Goal: Task Accomplishment & Management: Manage account settings

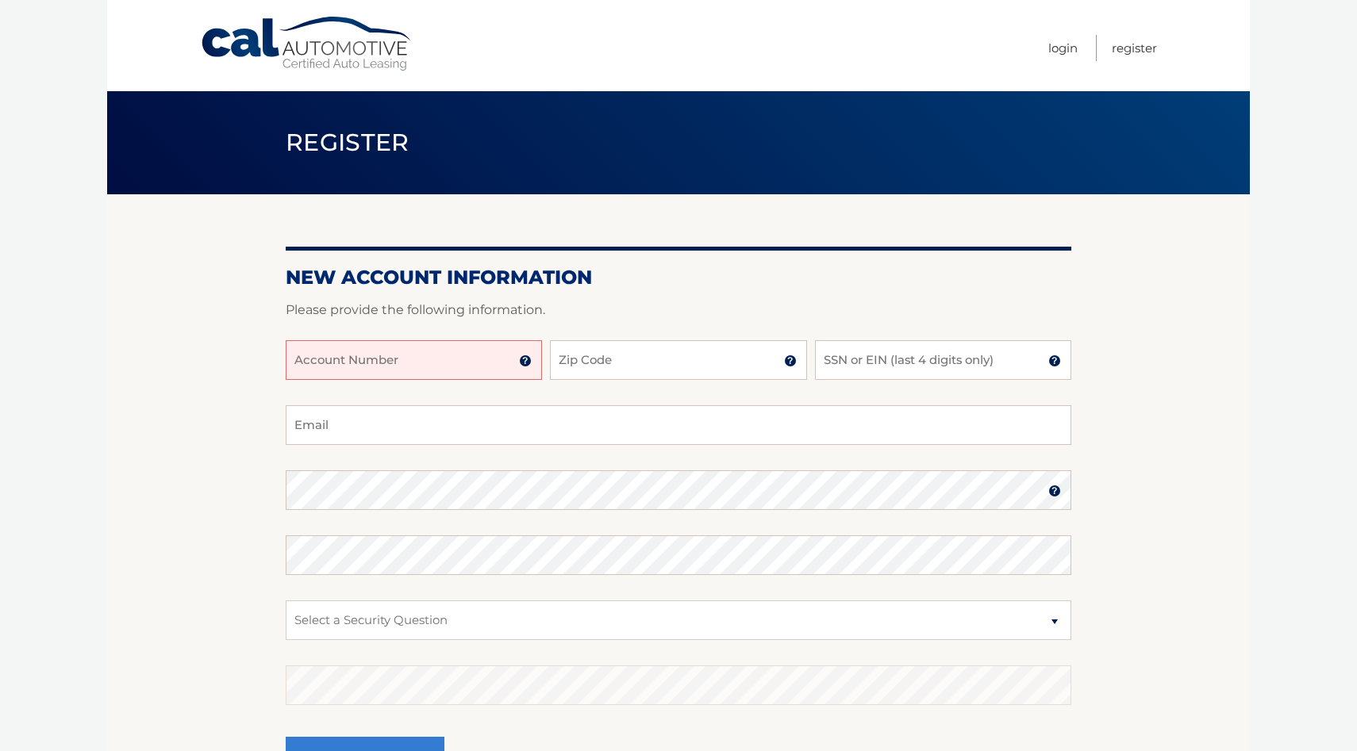
click at [480, 359] on input "Account Number" at bounding box center [414, 360] width 256 height 40
type input "831"
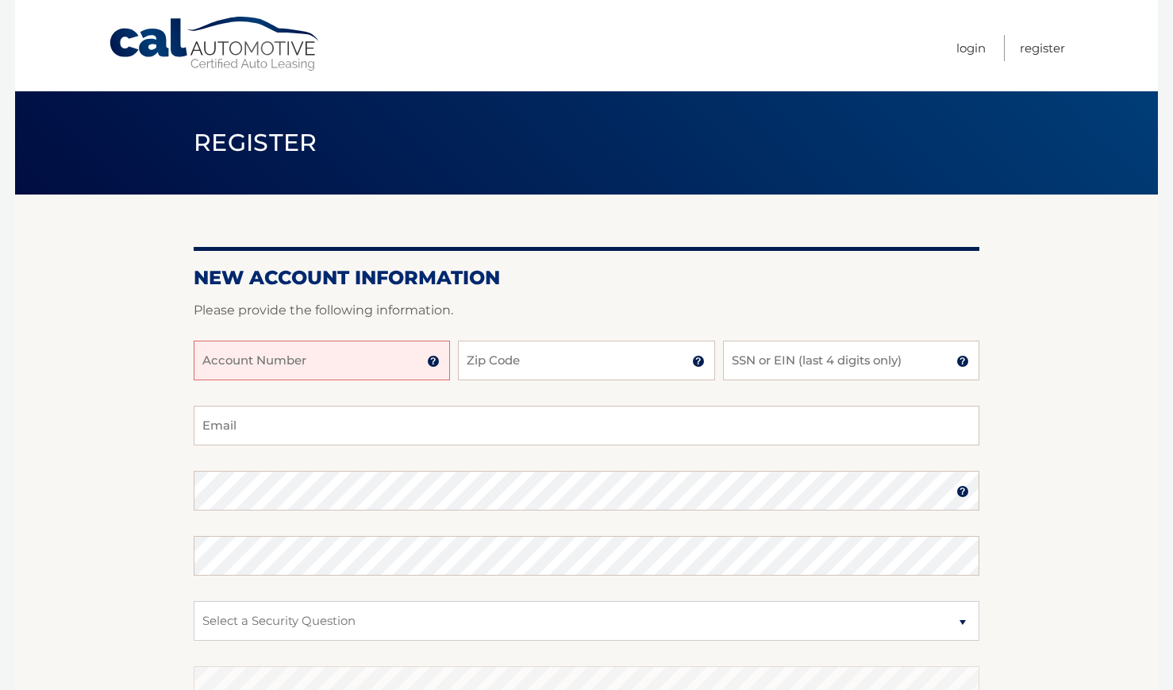
click at [359, 370] on input "Account Number" at bounding box center [322, 360] width 256 height 40
click at [280, 364] on input "8311991306" at bounding box center [322, 360] width 256 height 40
type input "8"
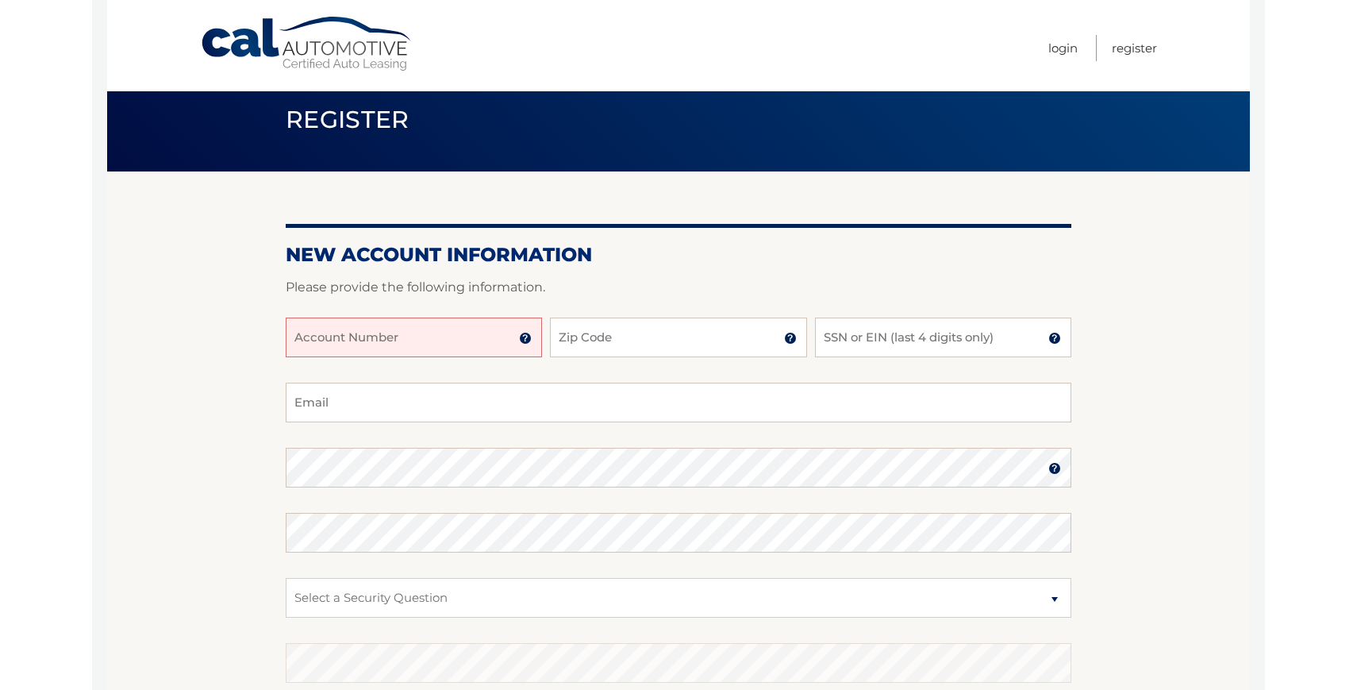
scroll to position [29, 0]
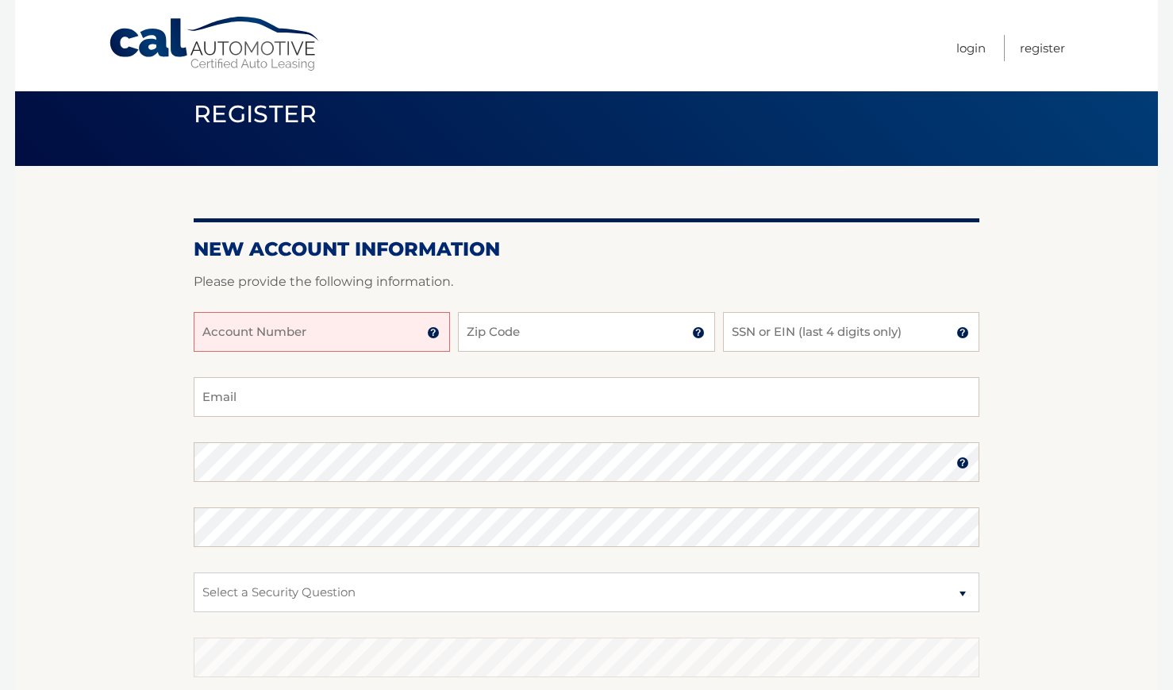
click at [322, 331] on input "Account Number" at bounding box center [322, 332] width 256 height 40
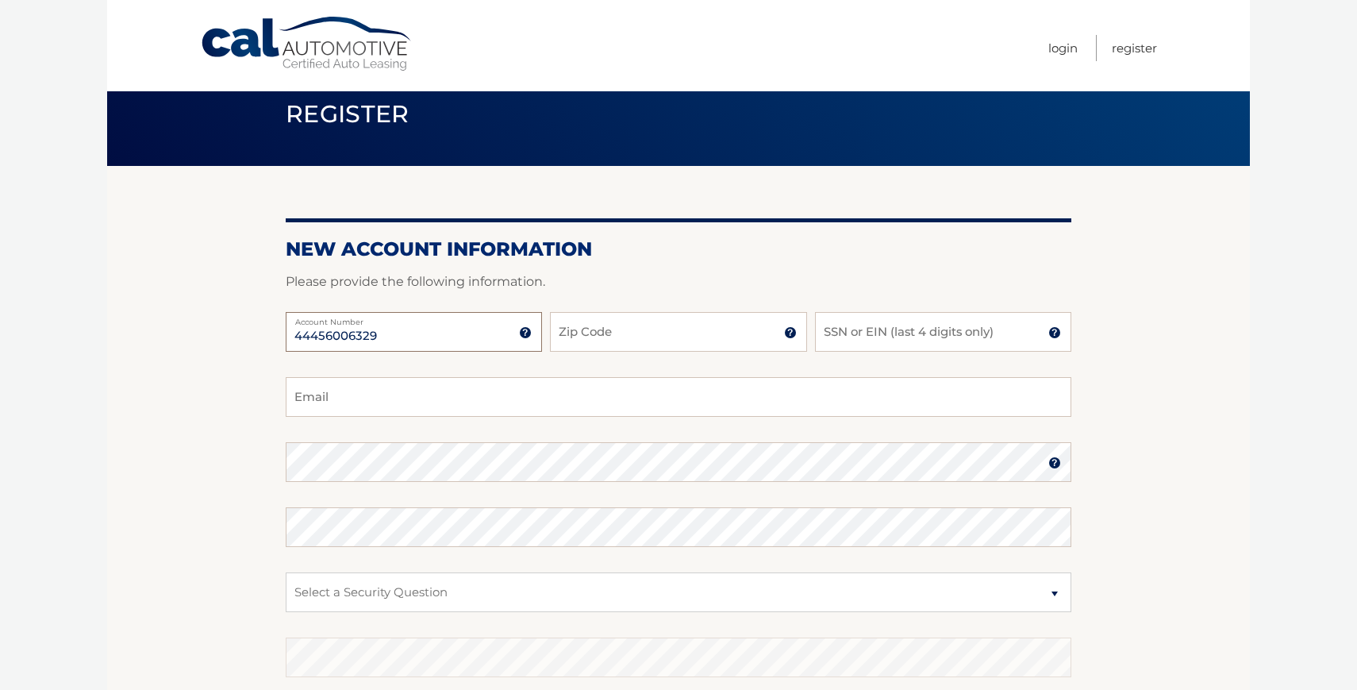
type input "44456006329"
click at [527, 336] on img at bounding box center [525, 332] width 13 height 13
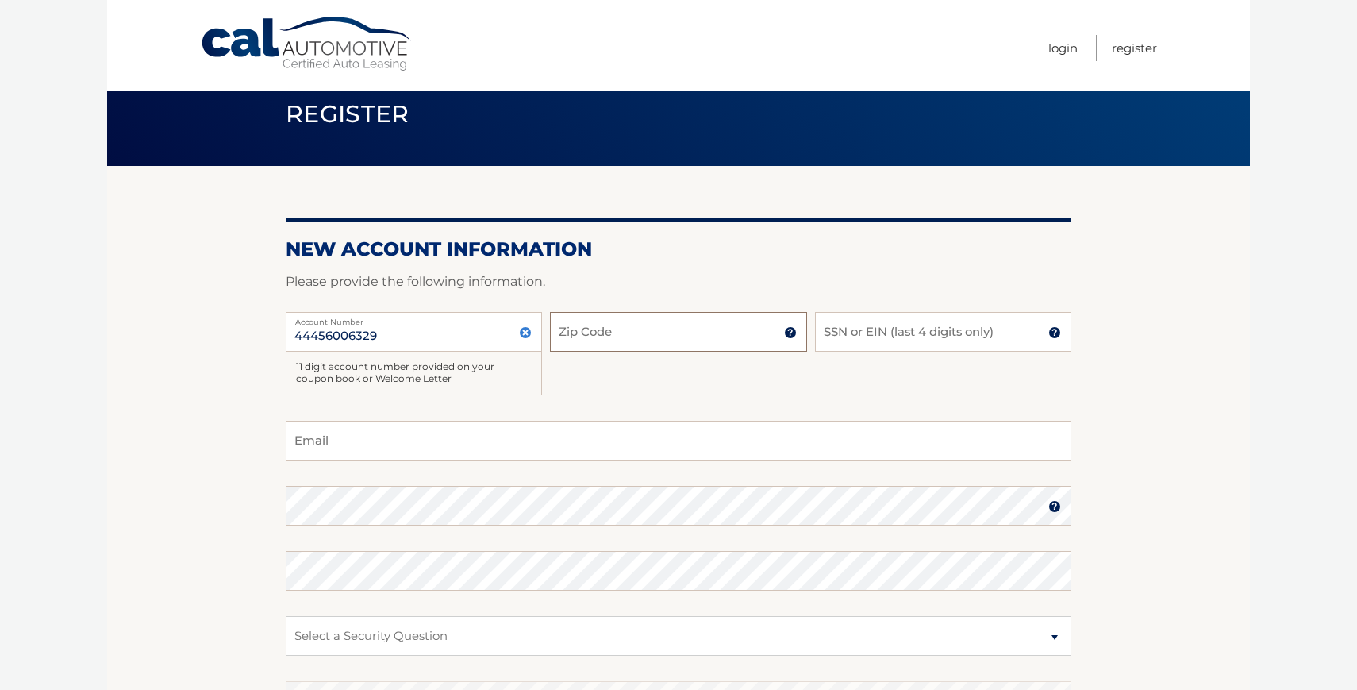
click at [606, 337] on input "Zip Code" at bounding box center [678, 332] width 256 height 40
type input "33186"
type input "[EMAIL_ADDRESS][DOMAIN_NAME]"
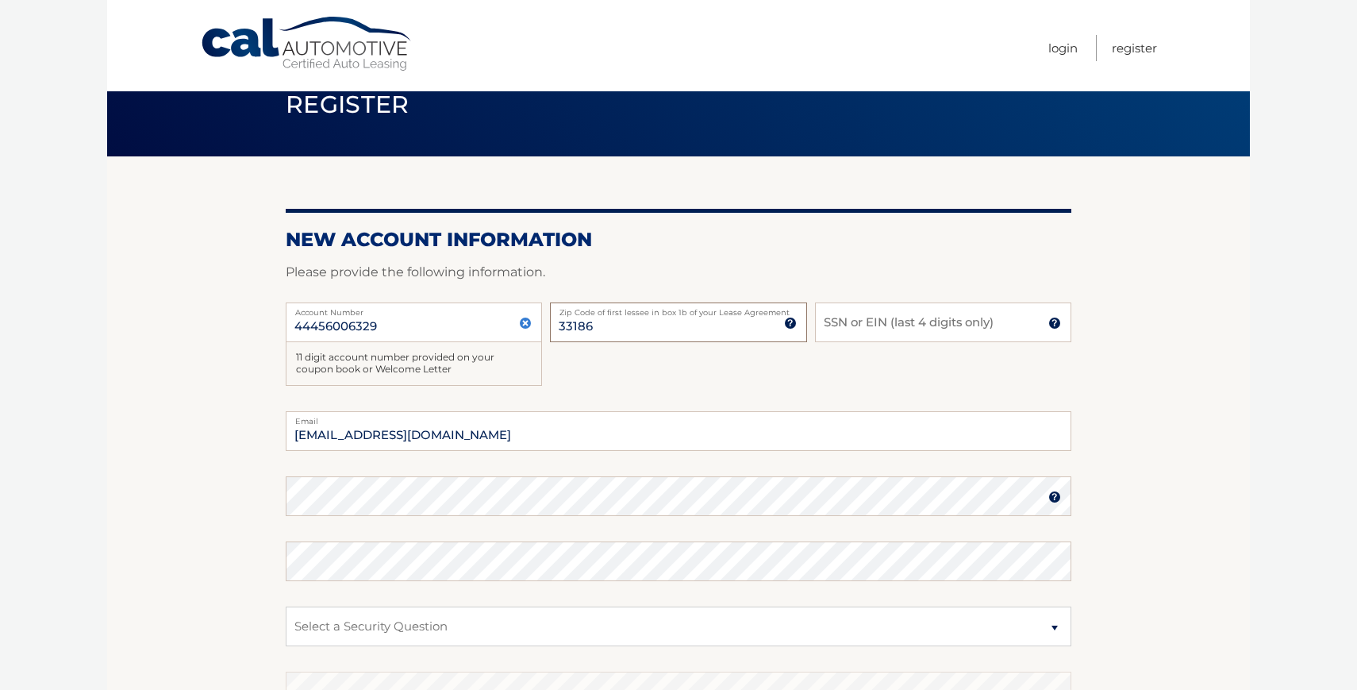
scroll to position [39, 0]
click at [859, 325] on input "SSN or EIN (last 4 digits only)" at bounding box center [943, 322] width 256 height 40
type input "5"
type input "5321"
click at [747, 431] on input "[EMAIL_ADDRESS][DOMAIN_NAME]" at bounding box center [679, 430] width 786 height 40
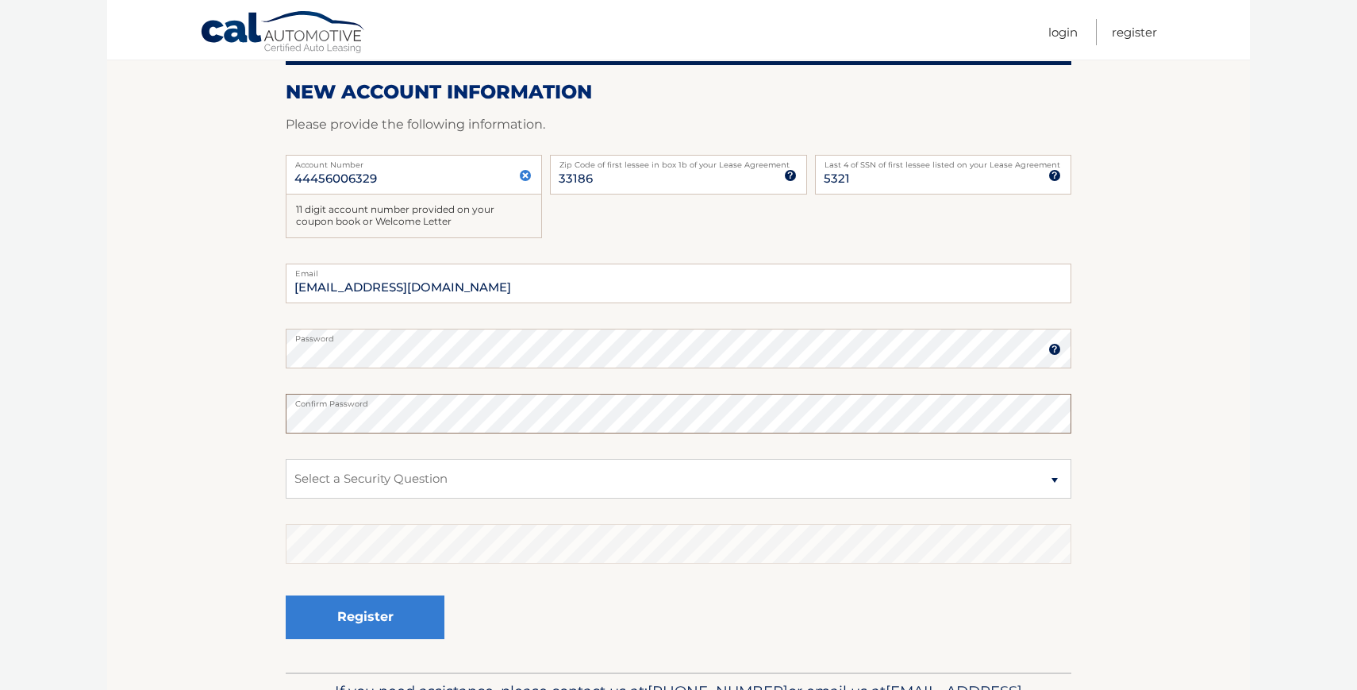
scroll to position [193, 0]
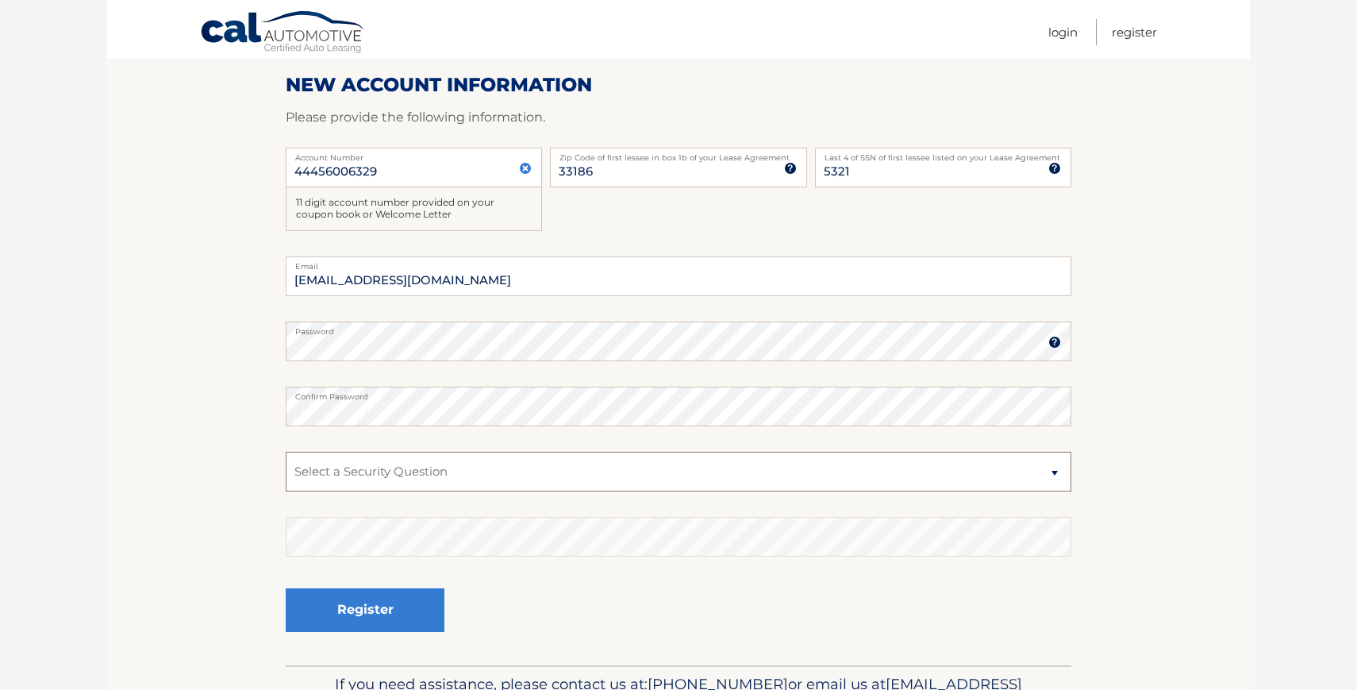
click at [446, 477] on select "Select a Security Question What was the name of your elementary school? What is…" at bounding box center [679, 472] width 786 height 40
select select "2"
click at [286, 452] on select "Select a Security Question What was the name of your elementary school? What is…" at bounding box center [679, 472] width 786 height 40
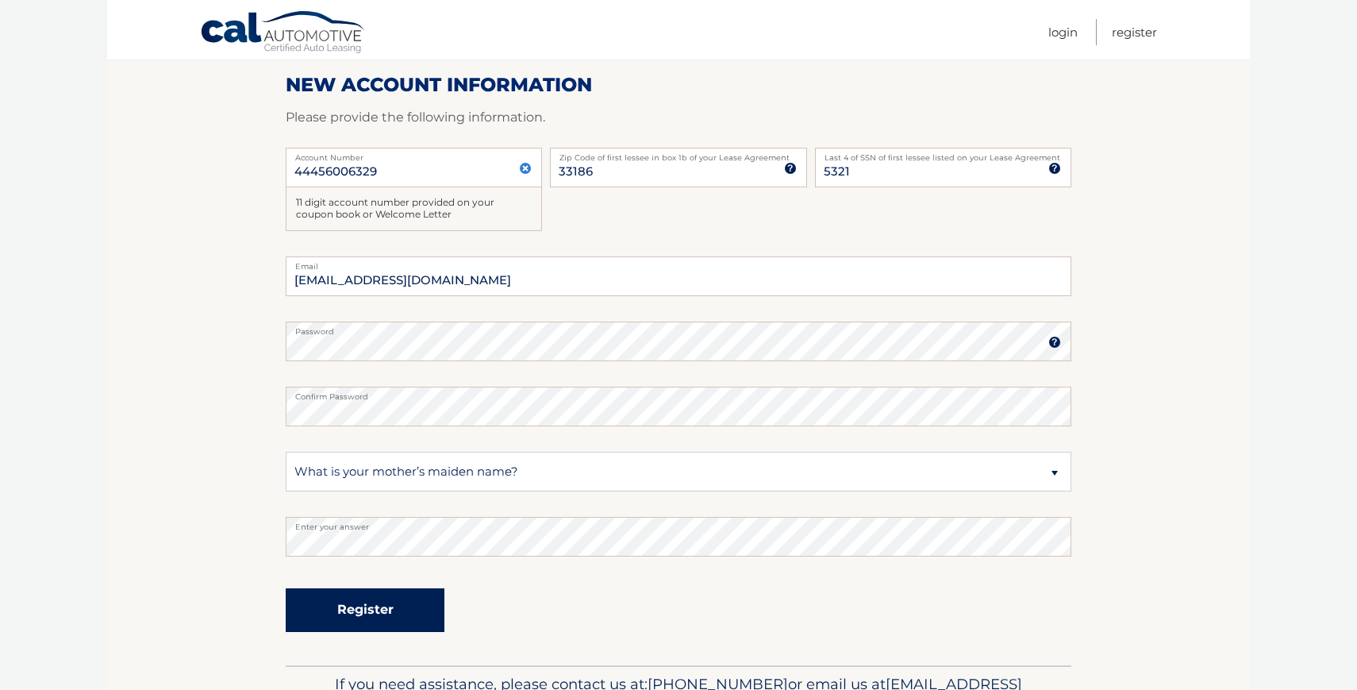
click at [365, 615] on button "Register" at bounding box center [365, 610] width 159 height 44
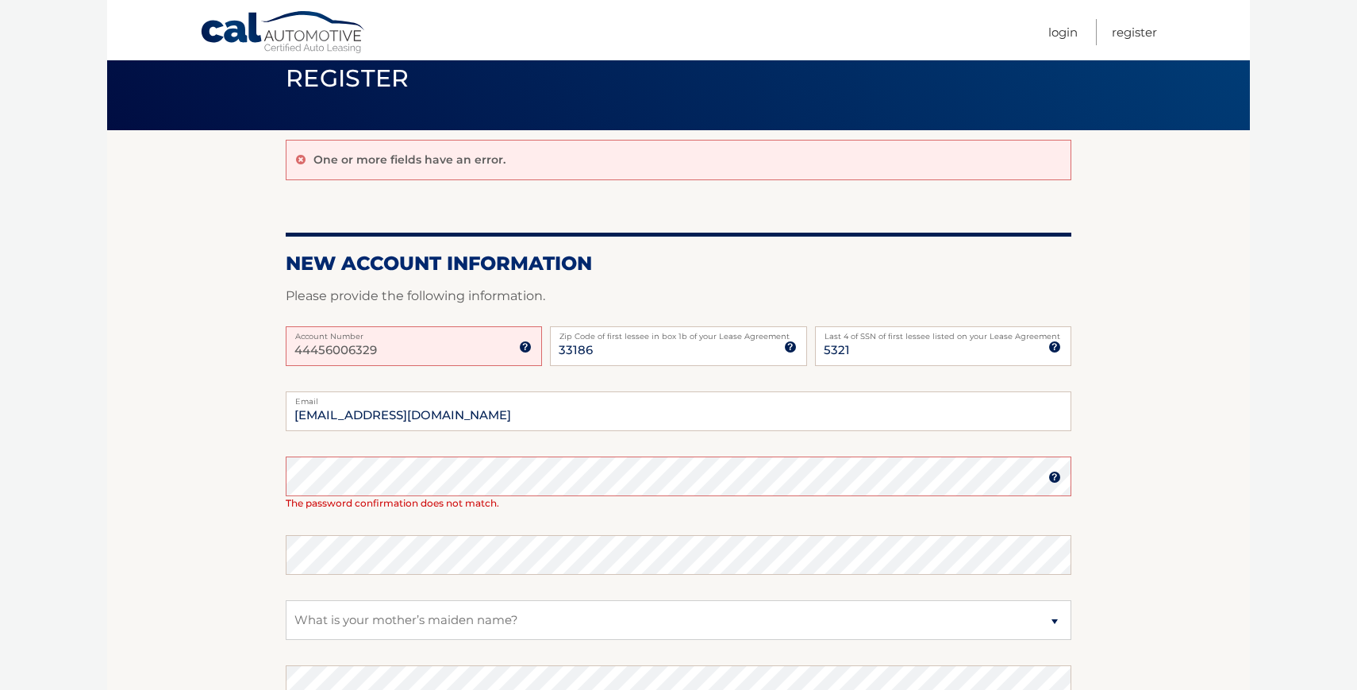
scroll to position [69, 0]
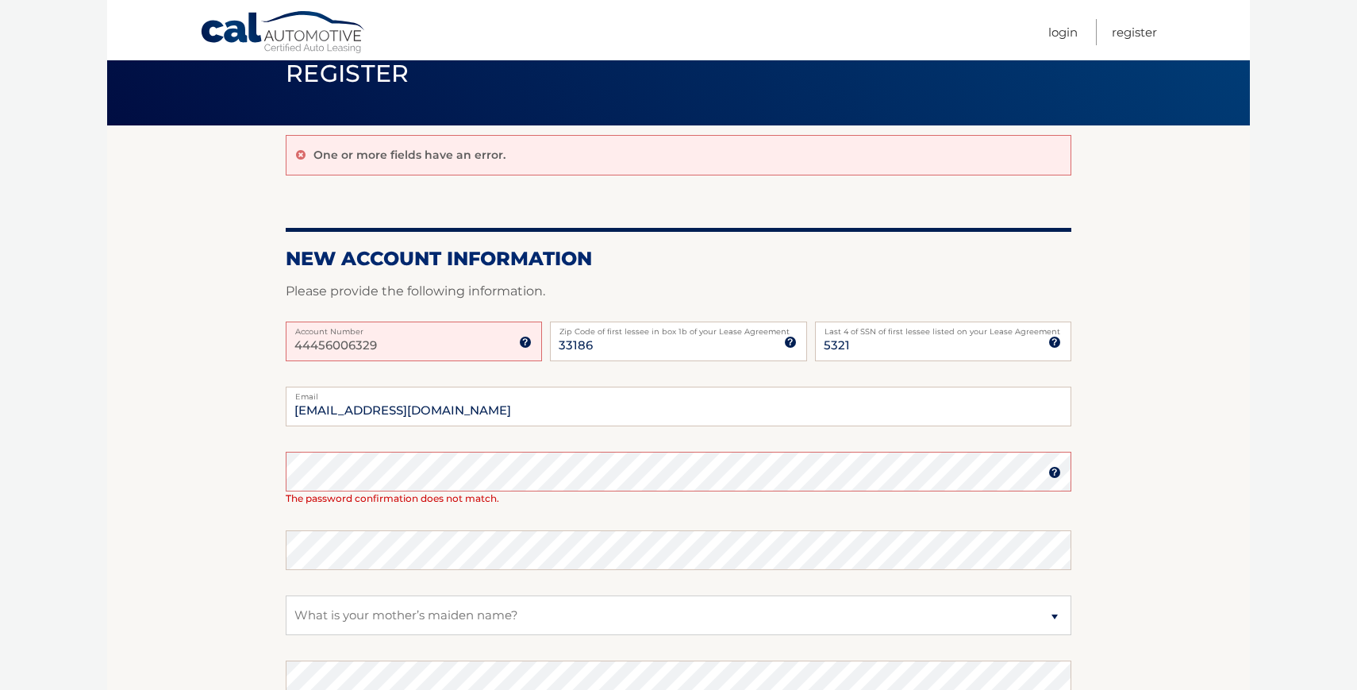
click at [359, 527] on fieldset "carmenmedrano30@gmail.com Email Password Password should be a minimum of 6 char…" at bounding box center [679, 597] width 786 height 422
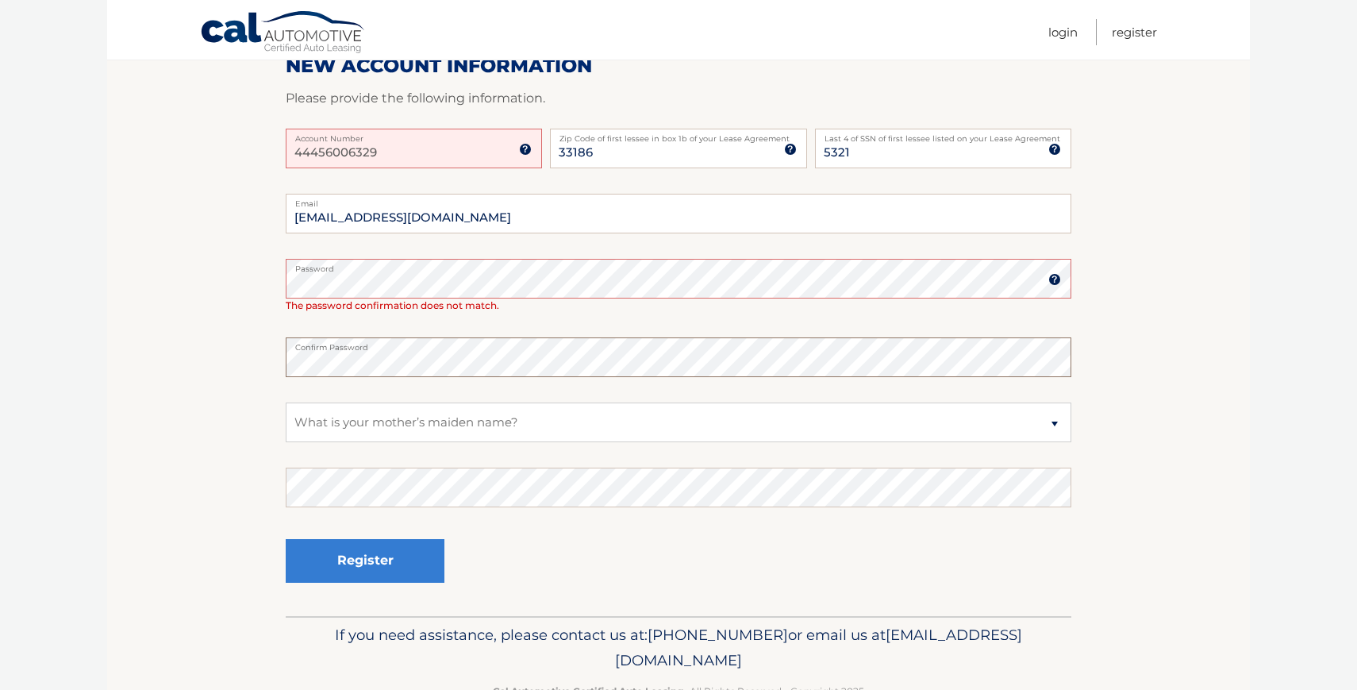
scroll to position [307, 0]
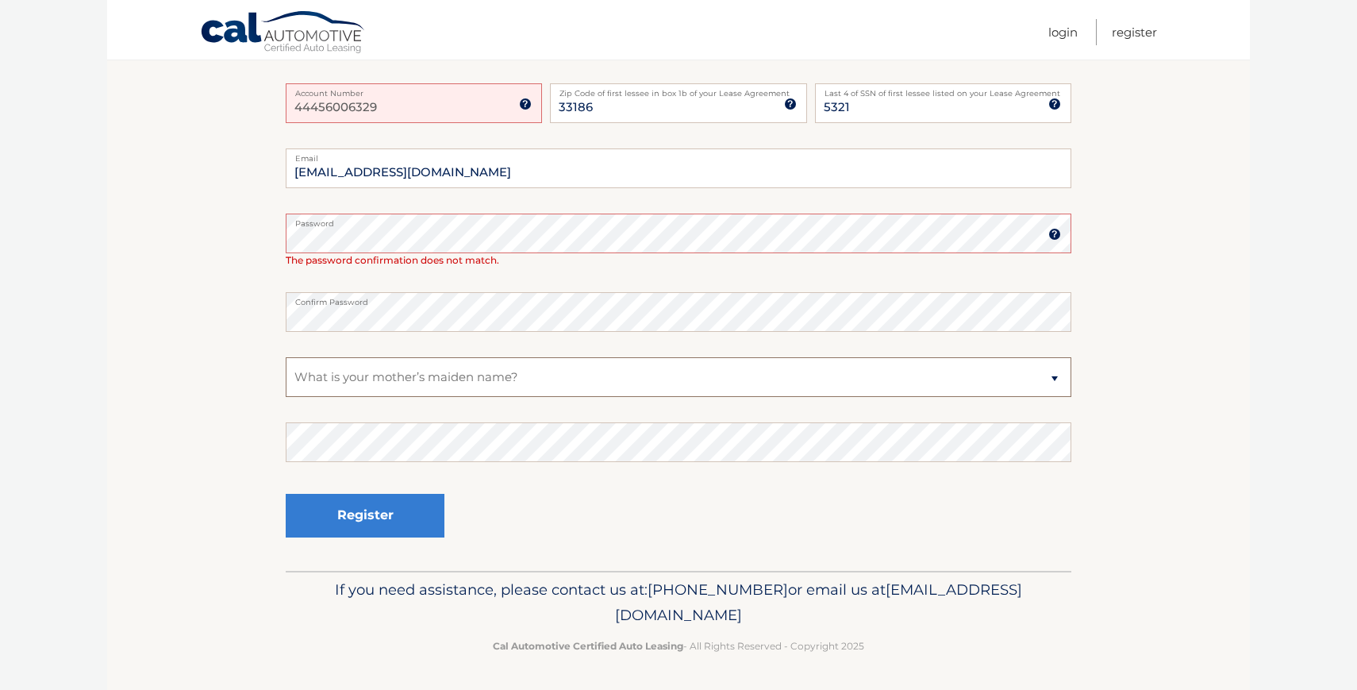
click at [425, 373] on select "Select a Security Question What was the name of your elementary school? What is…" at bounding box center [679, 377] width 786 height 40
click at [286, 357] on select "Select a Security Question What was the name of your elementary school? What is…" at bounding box center [679, 377] width 786 height 40
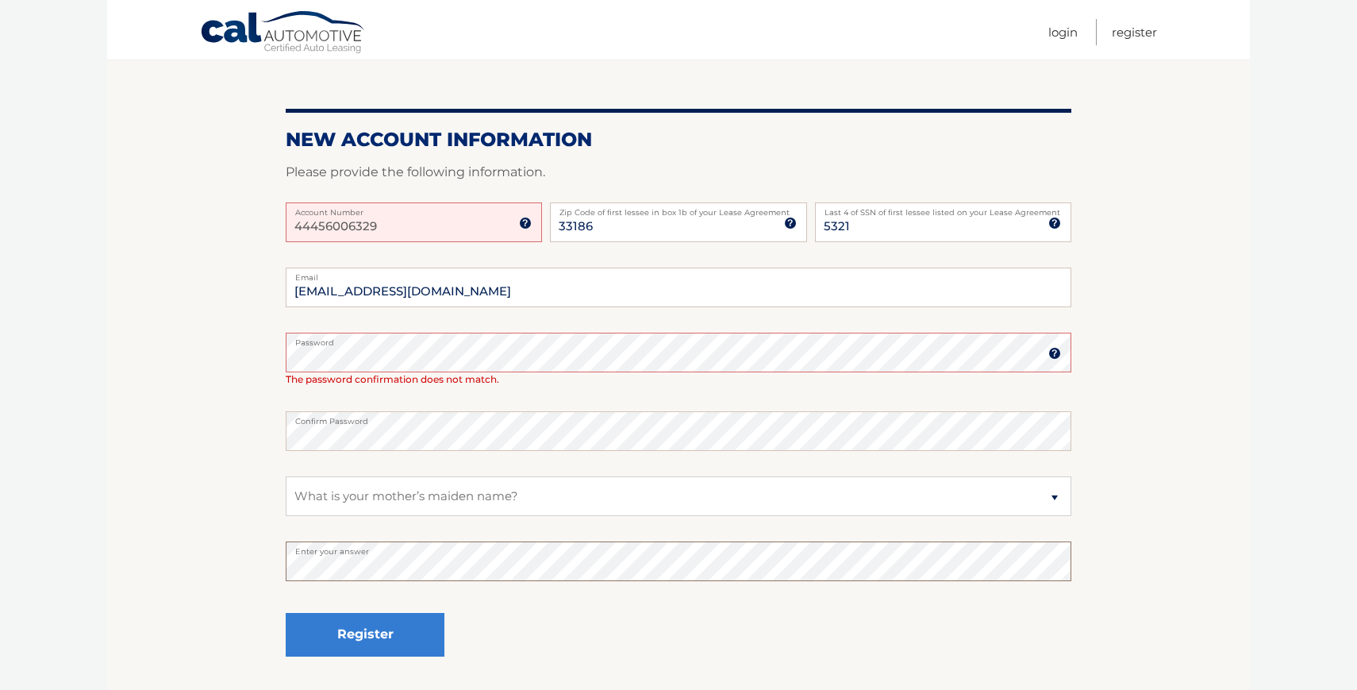
scroll to position [184, 0]
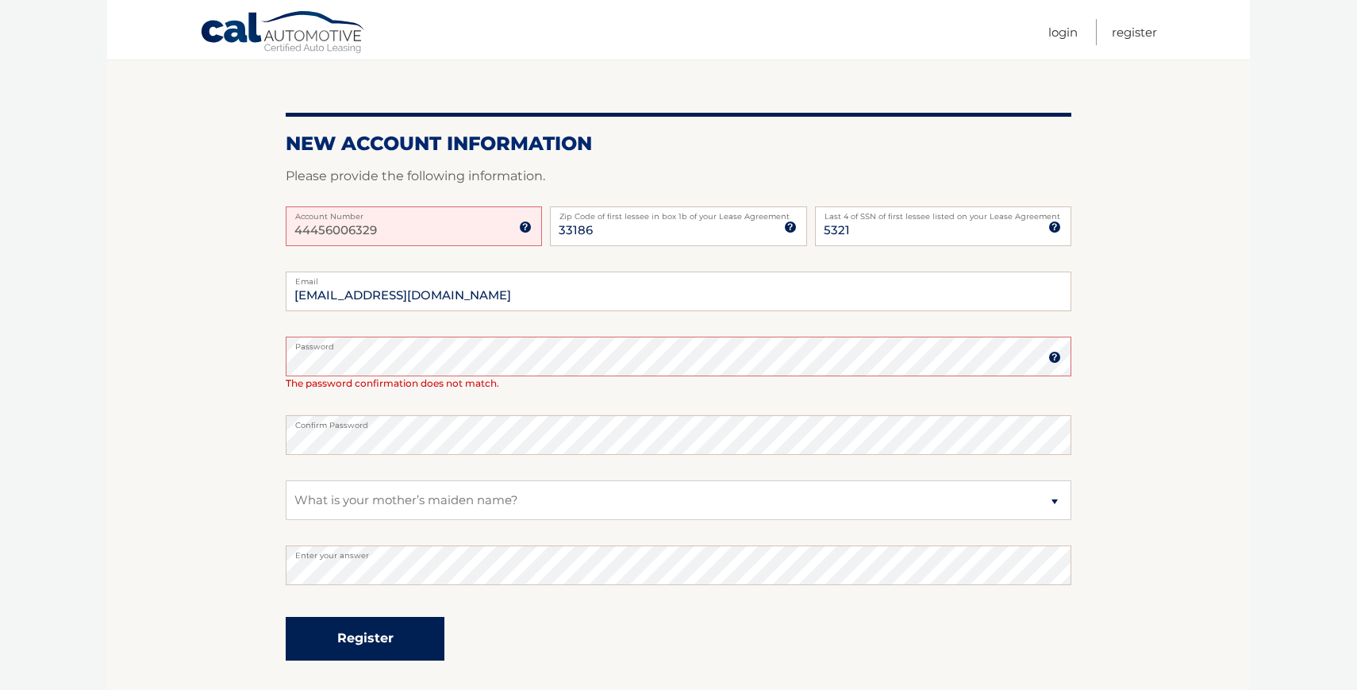
click at [344, 632] on button "Register" at bounding box center [365, 639] width 159 height 44
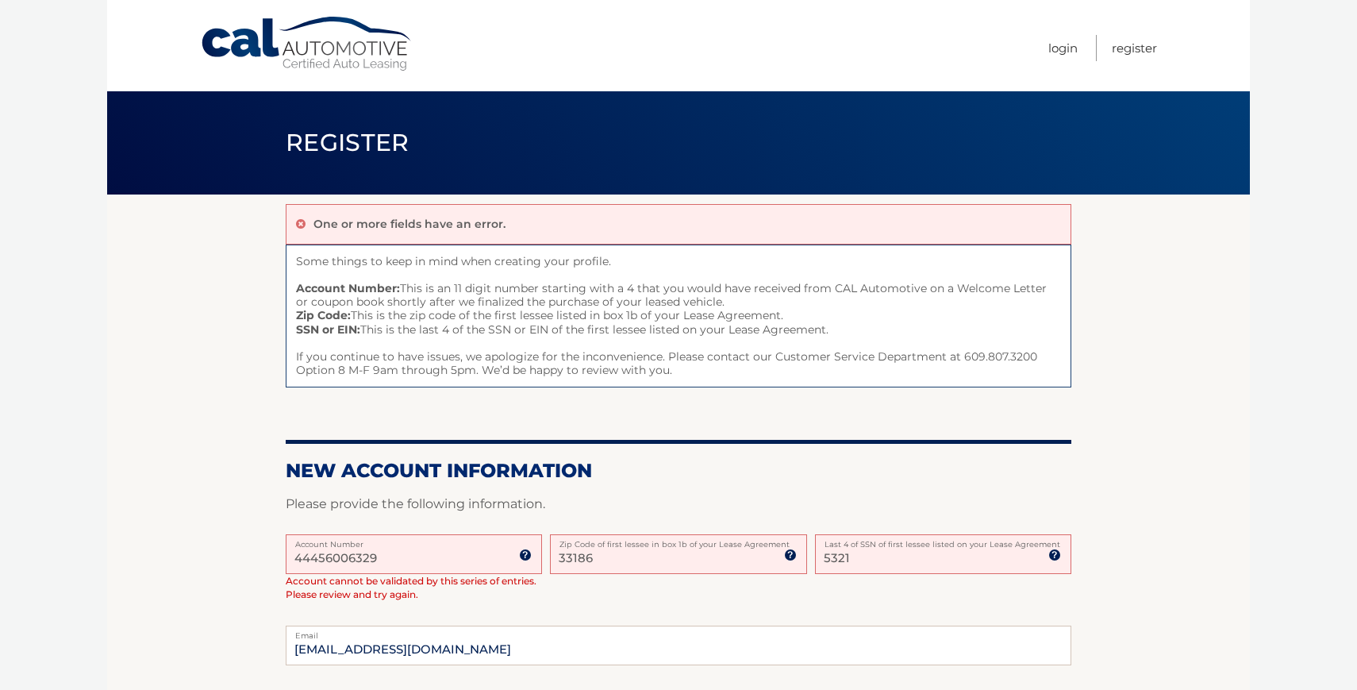
drag, startPoint x: 385, startPoint y: 558, endPoint x: 256, endPoint y: 551, distance: 129.5
click at [256, 551] on section "One or more fields have an error. Some things to keep in mind when creating you…" at bounding box center [678, 614] width 1143 height 840
click at [398, 559] on input "44456006329" at bounding box center [414, 554] width 256 height 40
click at [608, 553] on input "33186" at bounding box center [678, 554] width 256 height 40
type input "33176"
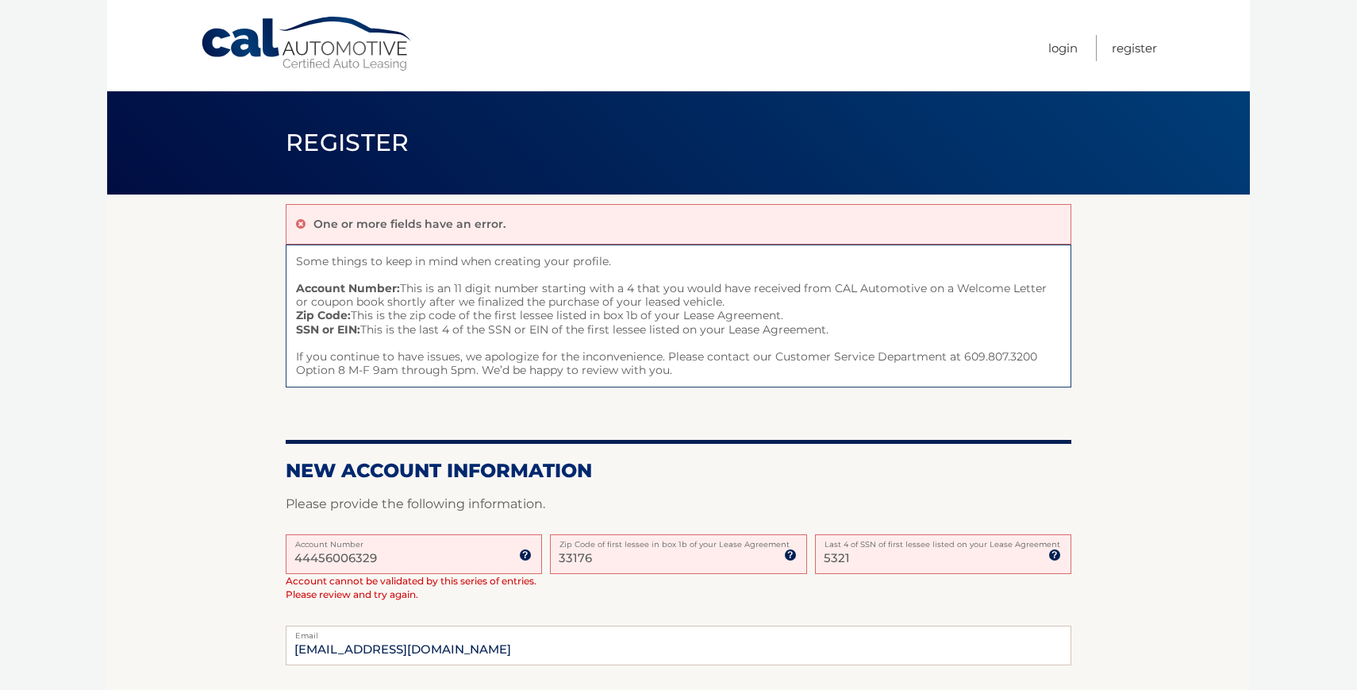
click at [882, 559] on input "5321" at bounding box center [943, 554] width 256 height 40
type input "5"
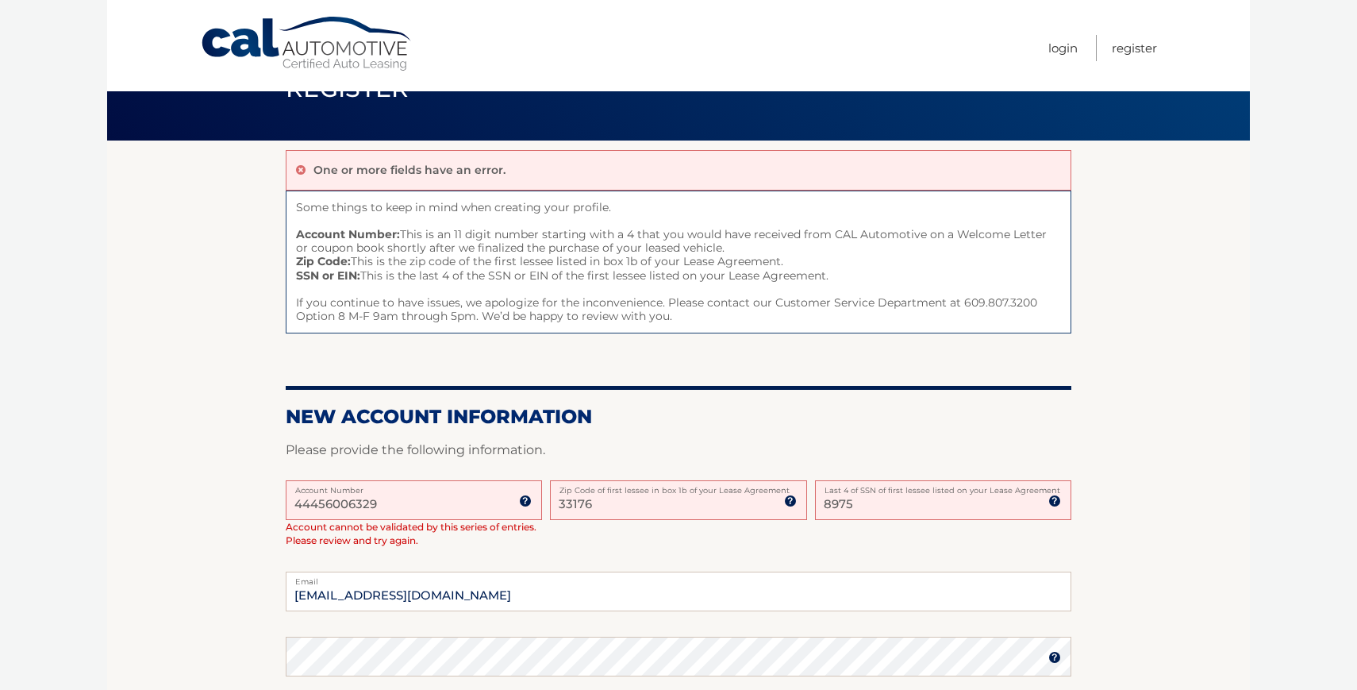
scroll to position [47, 0]
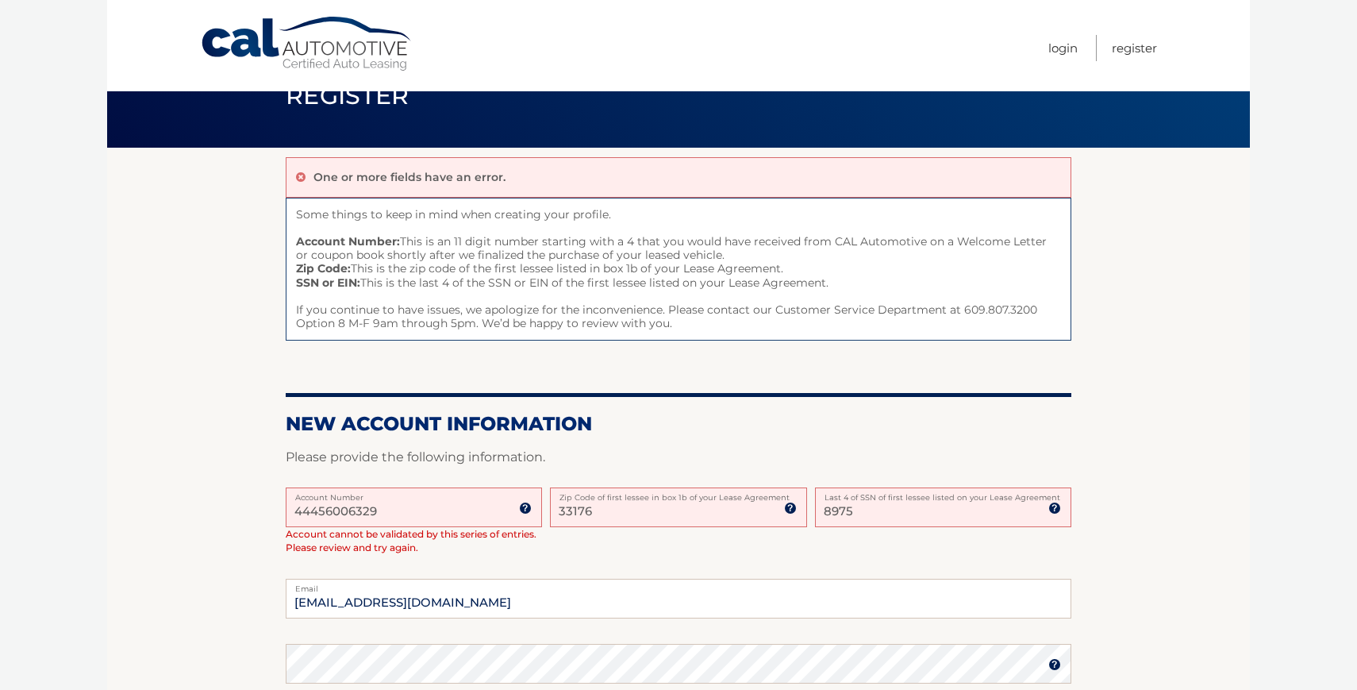
type input "8975"
drag, startPoint x: 501, startPoint y: 602, endPoint x: 237, endPoint y: 587, distance: 264.7
click at [238, 587] on section "One or more fields have an error. Some things to keep in mind when creating you…" at bounding box center [678, 568] width 1143 height 840
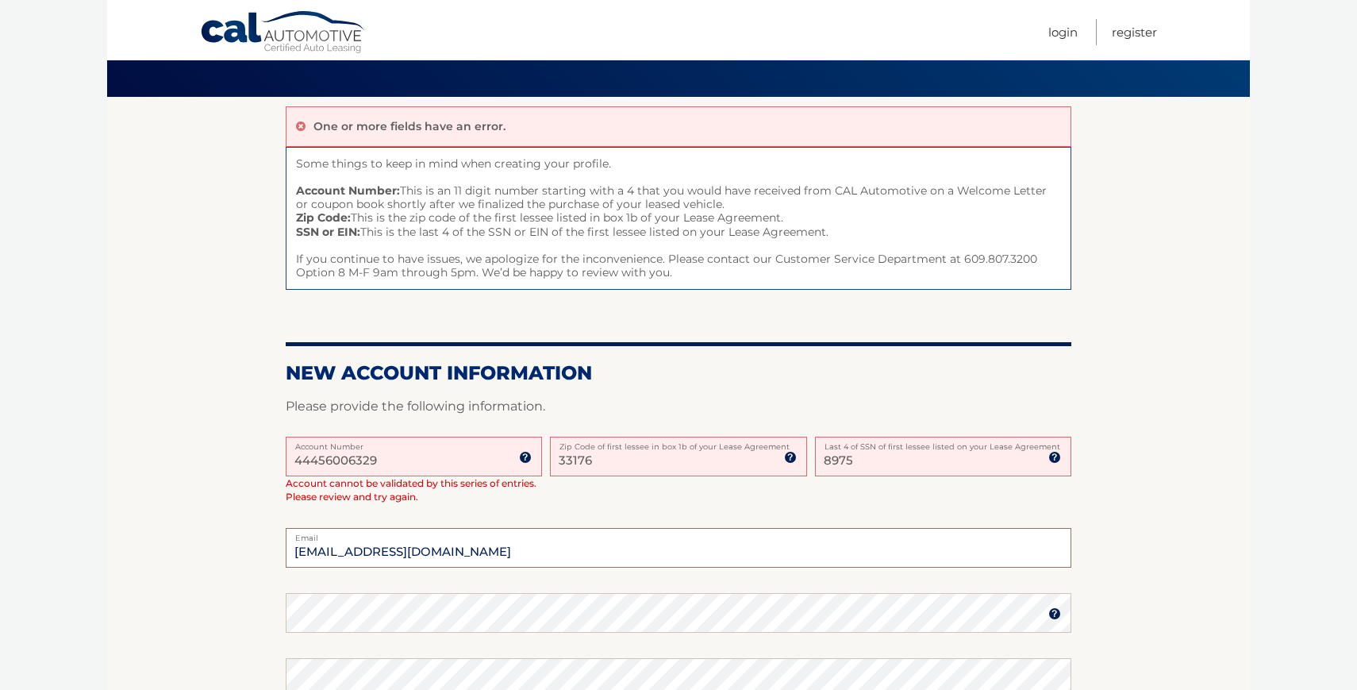
scroll to position [131, 0]
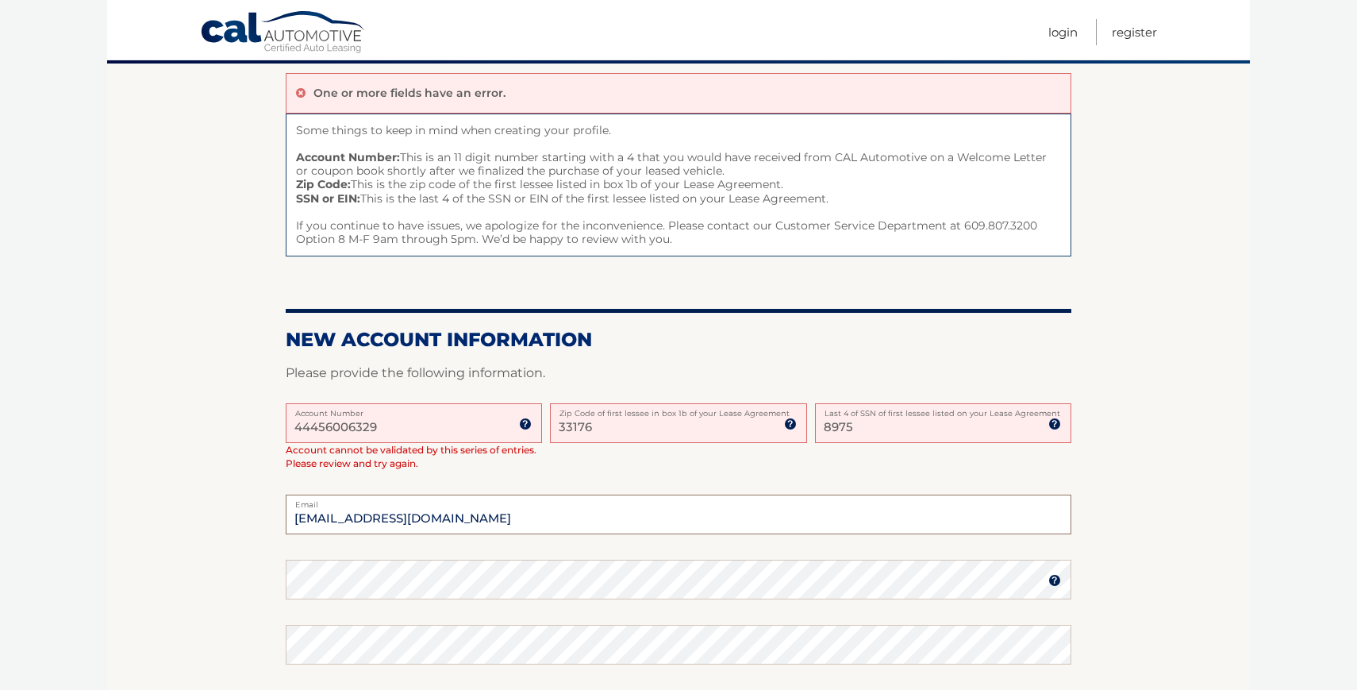
type input "2010newalicia@gmail.com"
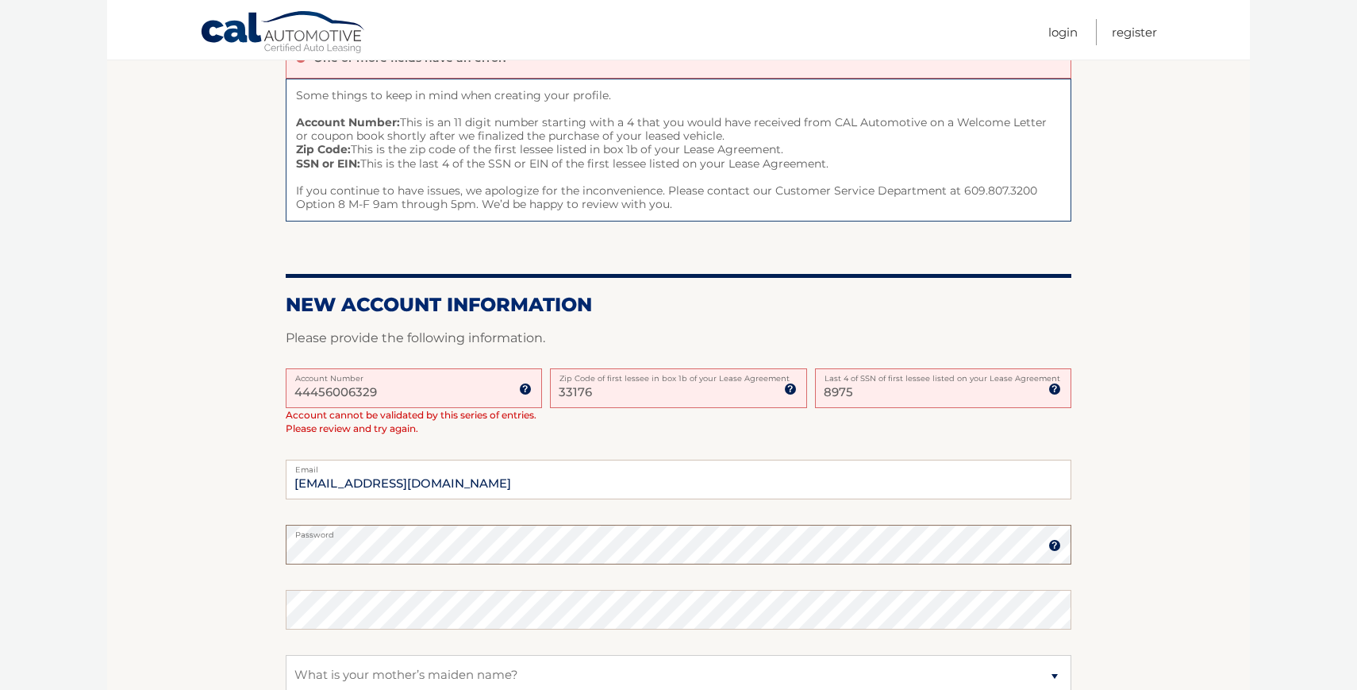
scroll to position [175, 0]
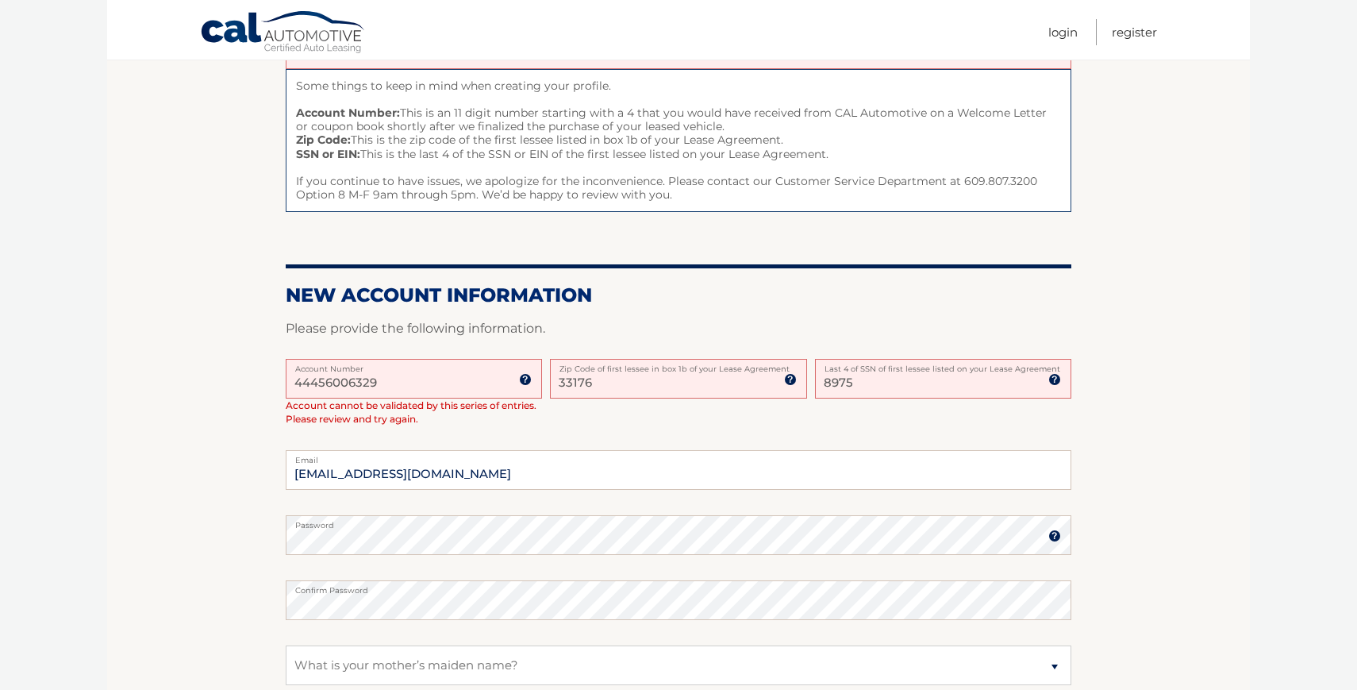
click at [417, 384] on input "44456006329" at bounding box center [414, 379] width 256 height 40
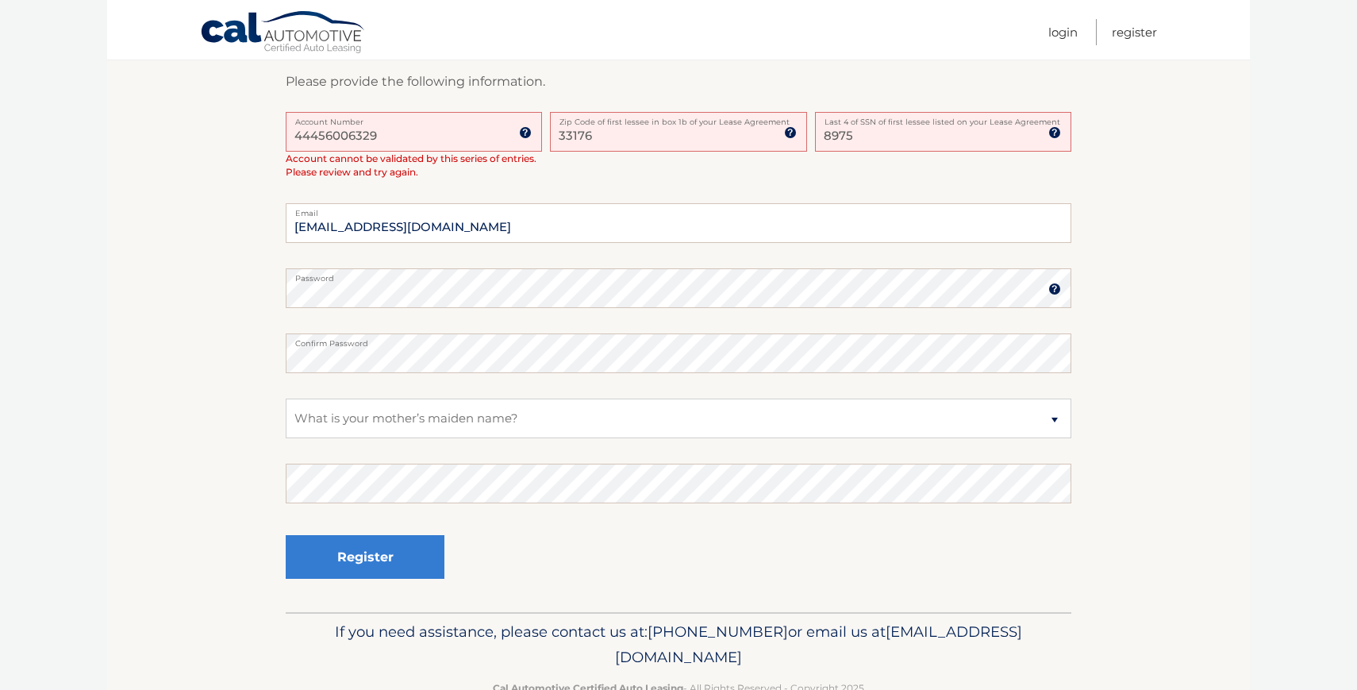
scroll to position [430, 0]
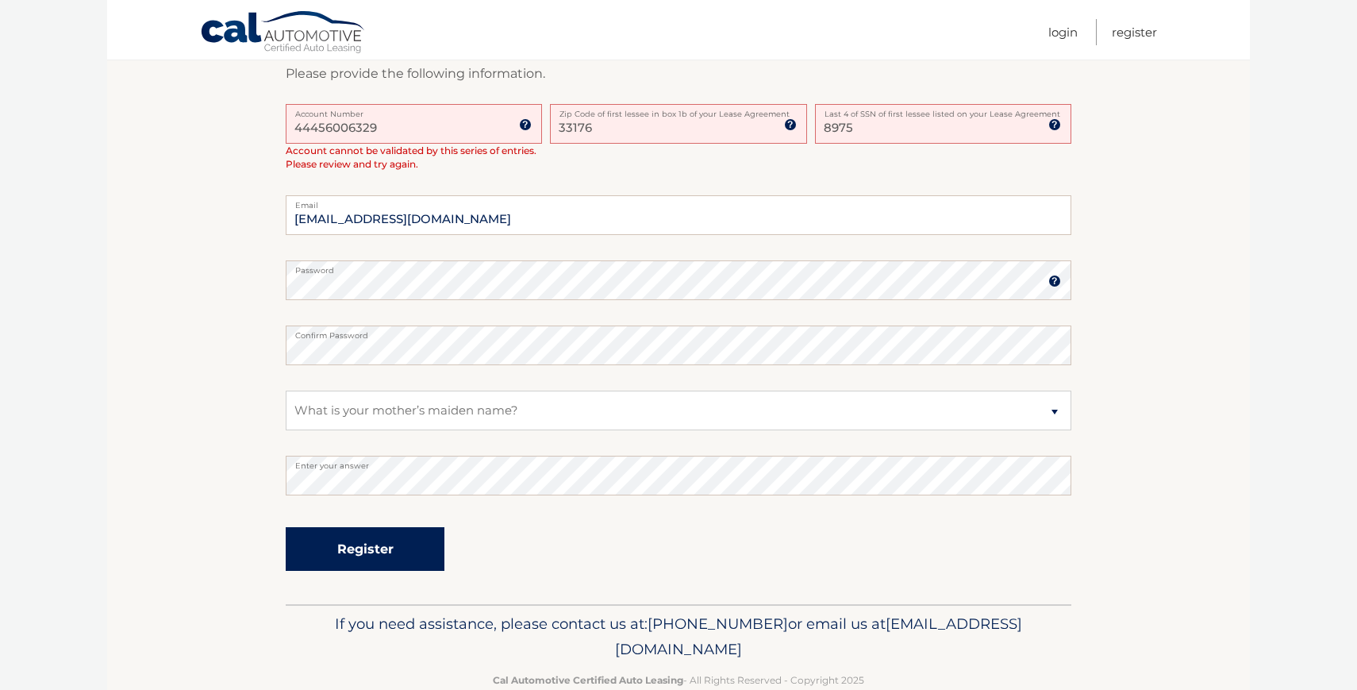
click at [367, 538] on button "Register" at bounding box center [365, 549] width 159 height 44
click at [363, 555] on button "Register" at bounding box center [365, 549] width 159 height 44
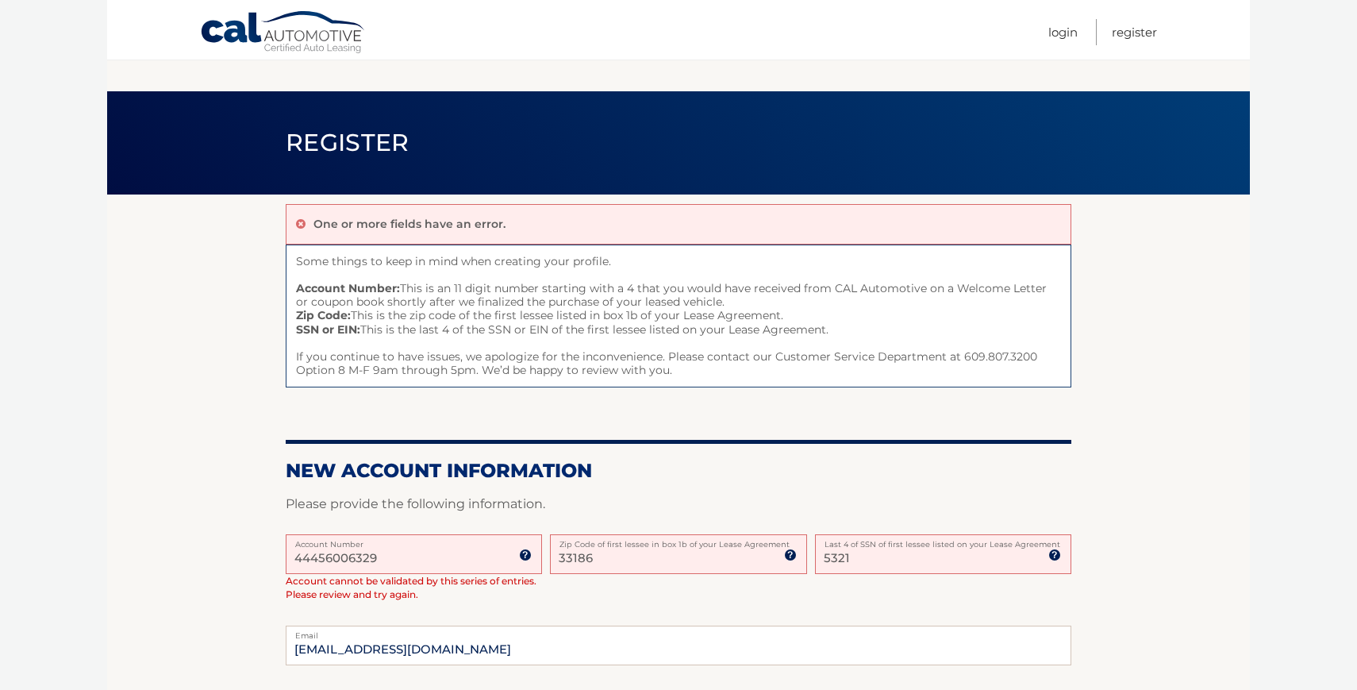
scroll to position [430, 0]
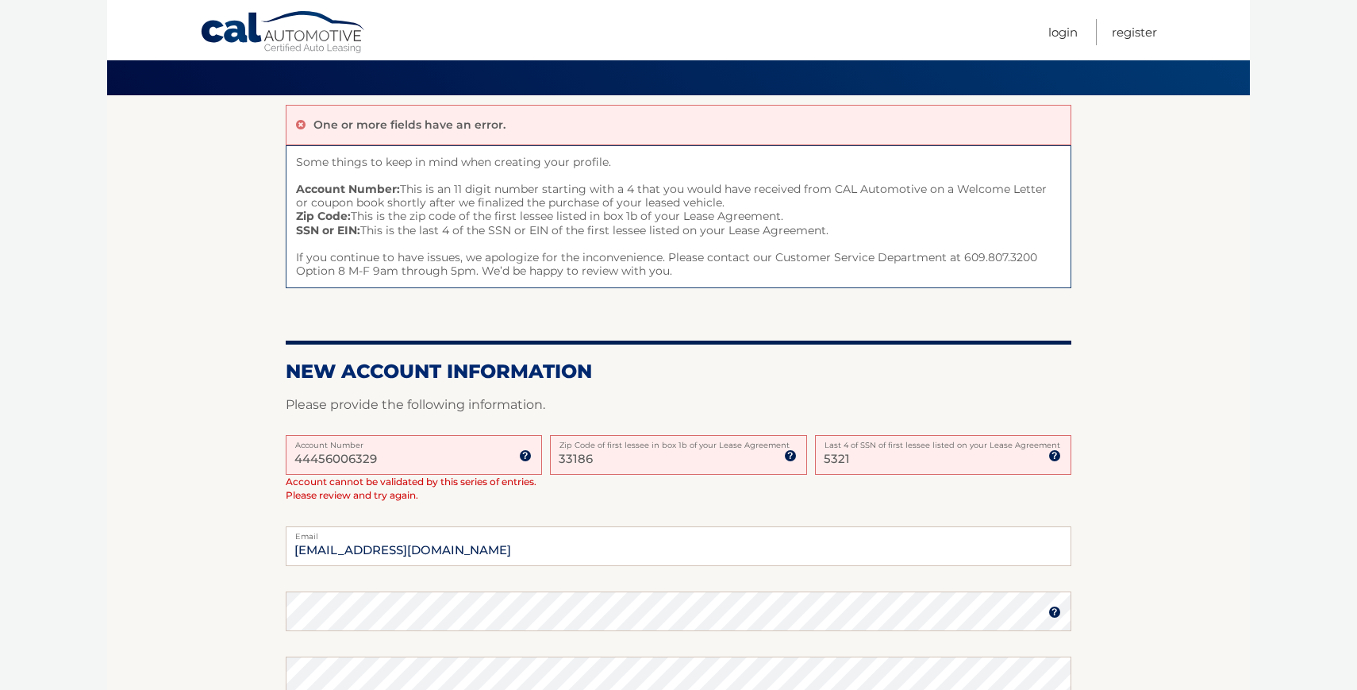
scroll to position [89, 0]
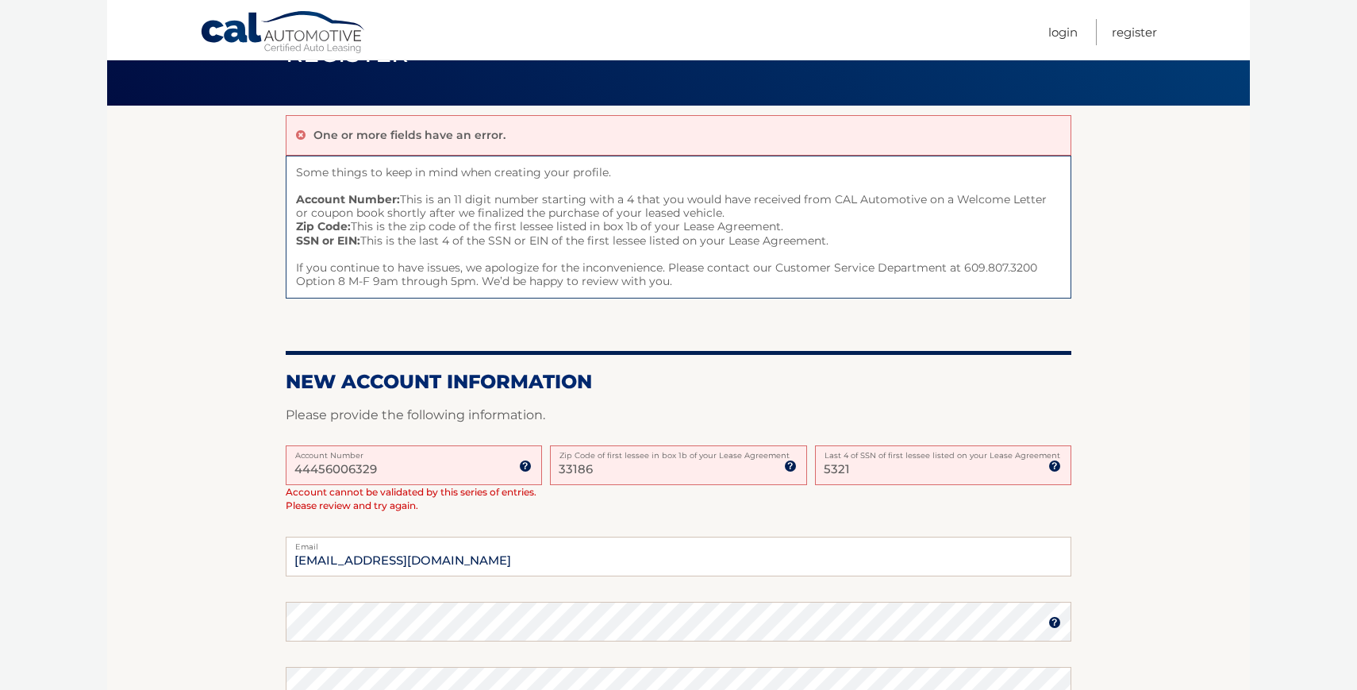
click at [601, 478] on input "33186" at bounding box center [678, 465] width 256 height 40
type input "33176"
click at [858, 468] on input "5321" at bounding box center [943, 465] width 256 height 40
type input "5"
type input "8975"
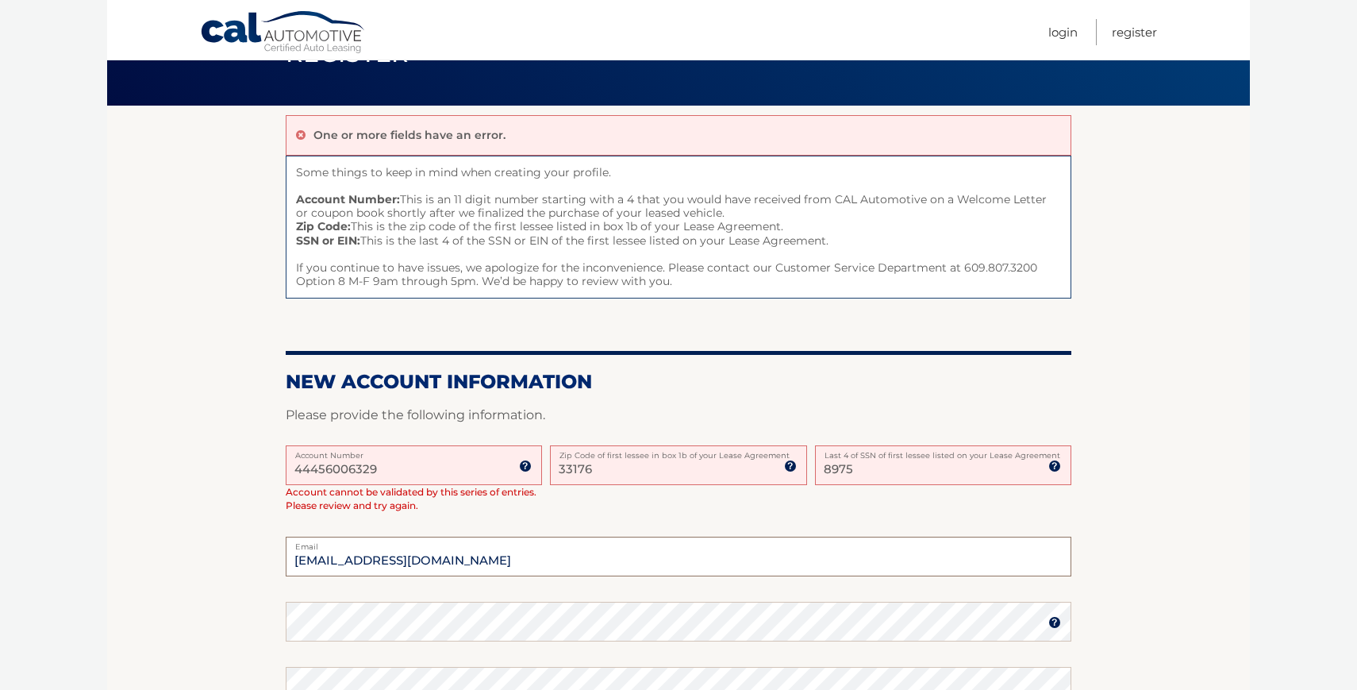
click at [585, 555] on input "carmenmedrano30@gmail.com" at bounding box center [679, 556] width 786 height 40
type input "c"
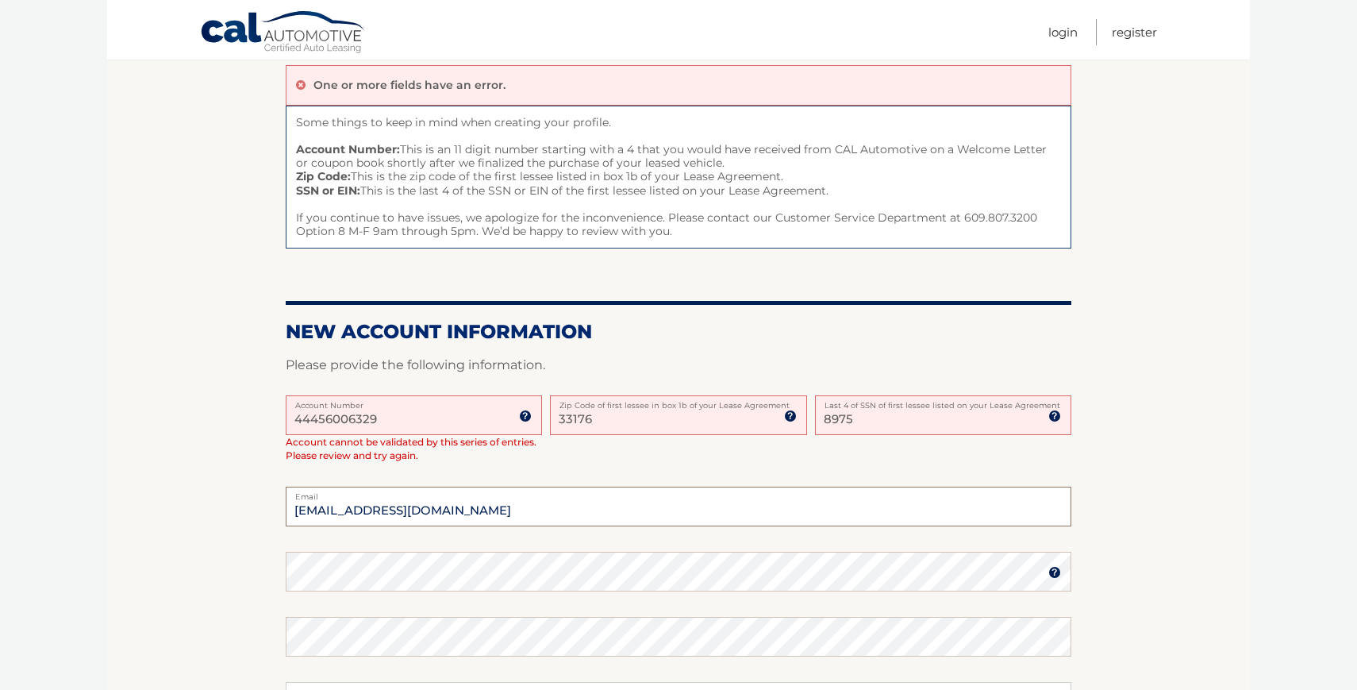
scroll to position [142, 0]
type input "[EMAIL_ADDRESS][DOMAIN_NAME]"
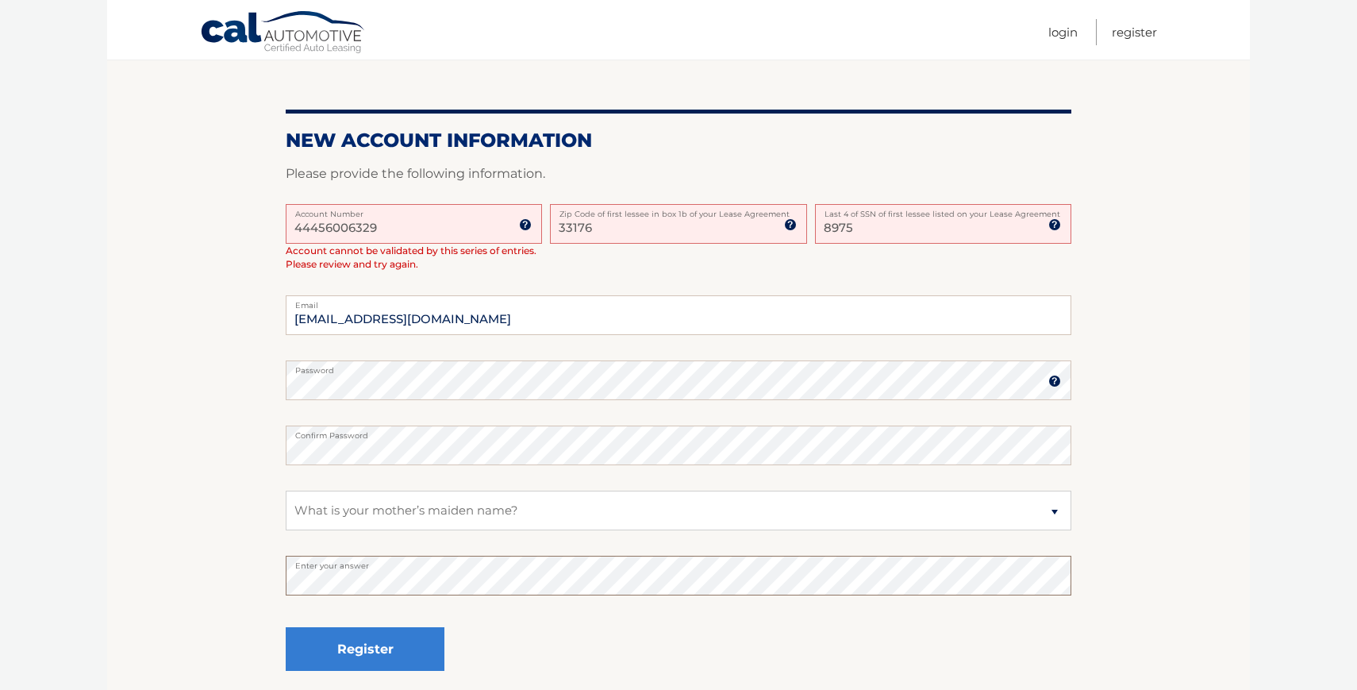
scroll to position [337, 0]
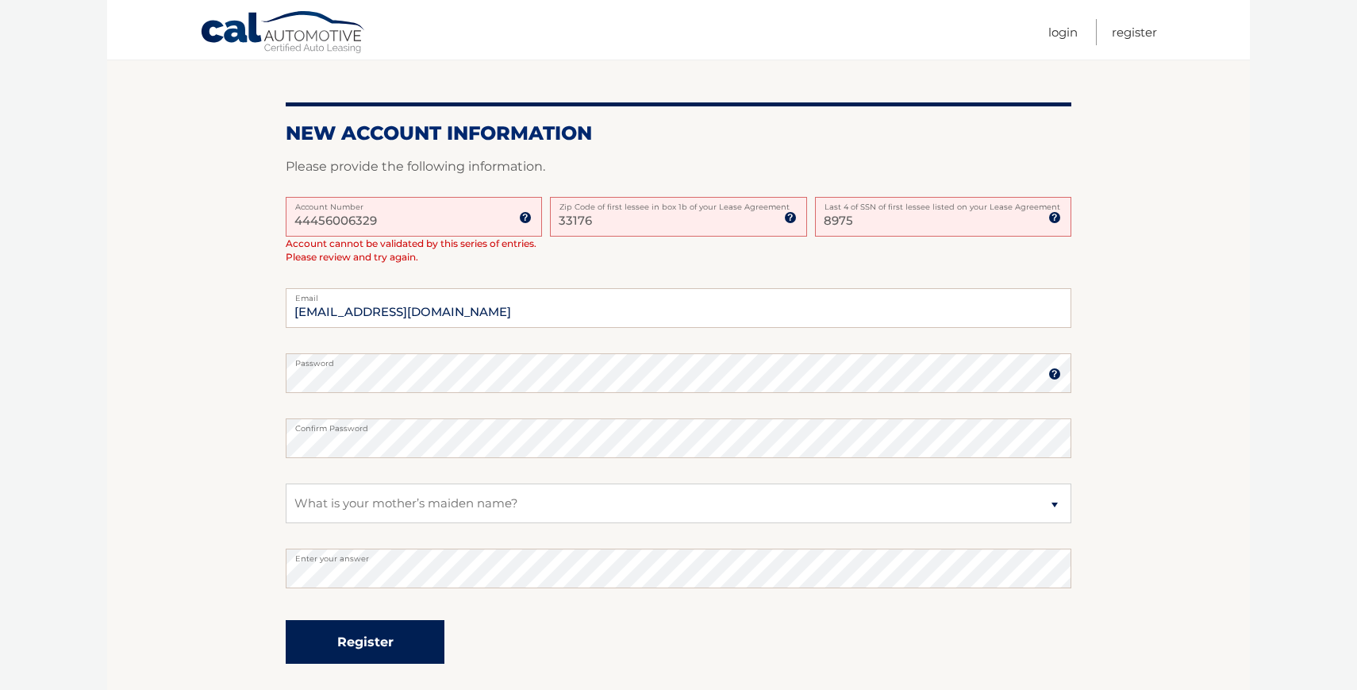
click at [371, 647] on button "Register" at bounding box center [365, 642] width 159 height 44
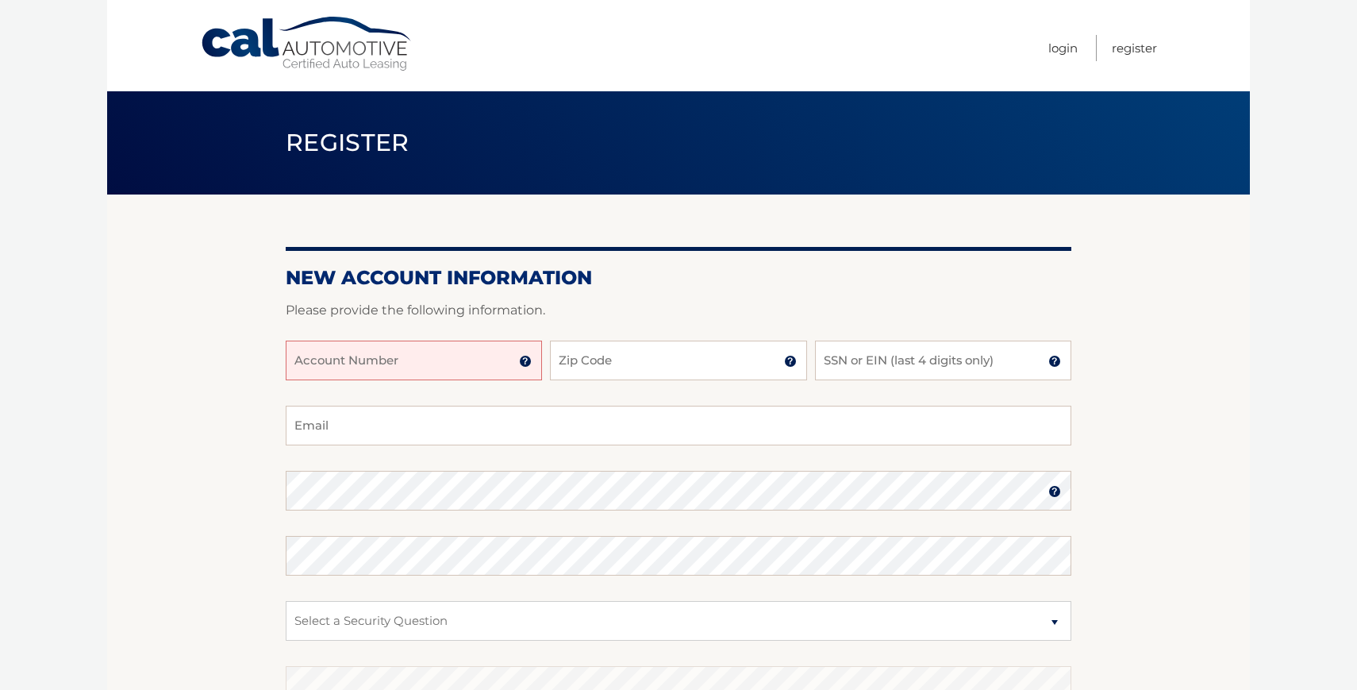
click at [347, 365] on input "Account Number" at bounding box center [414, 360] width 256 height 40
type input "44456006329"
click at [605, 355] on input "Zip Code" at bounding box center [678, 360] width 256 height 40
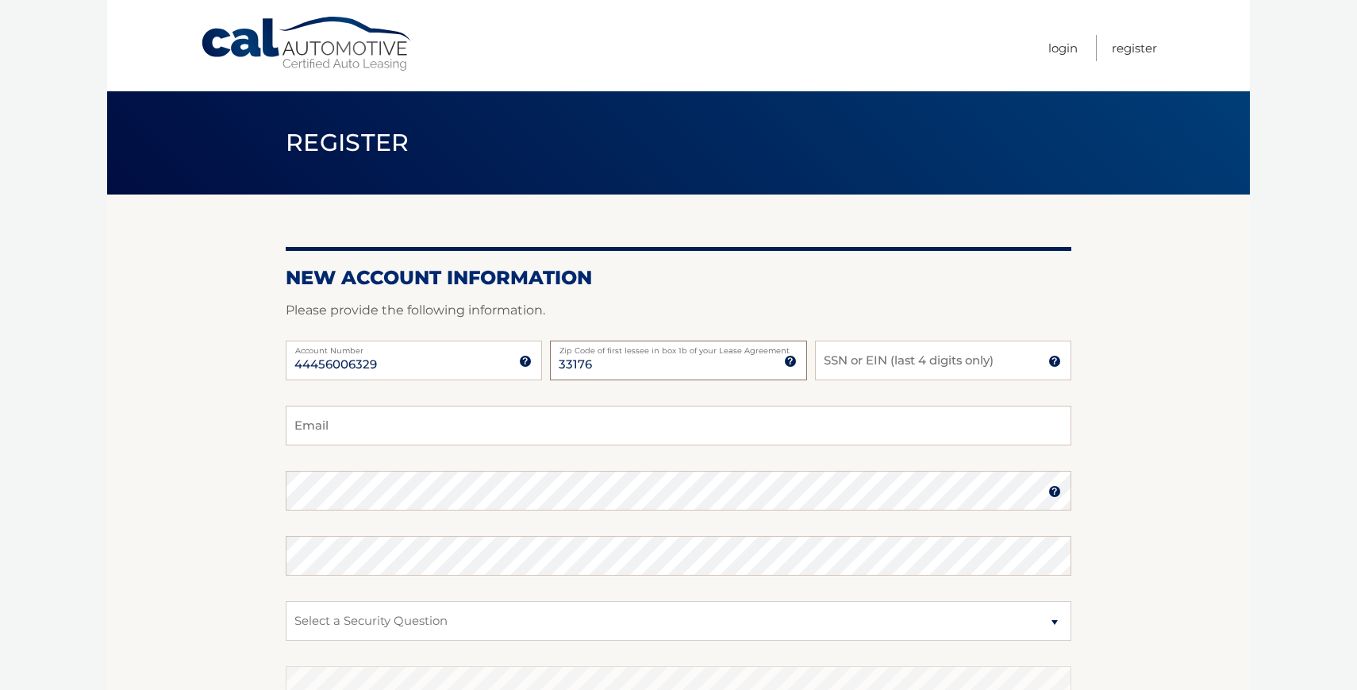
type input "33176"
click at [919, 351] on input "SSN or EIN (last 4 digits only)" at bounding box center [943, 360] width 256 height 40
type input "8975"
click at [694, 426] on input "Email" at bounding box center [679, 425] width 786 height 40
type input "2010newalicia@gmail.com"
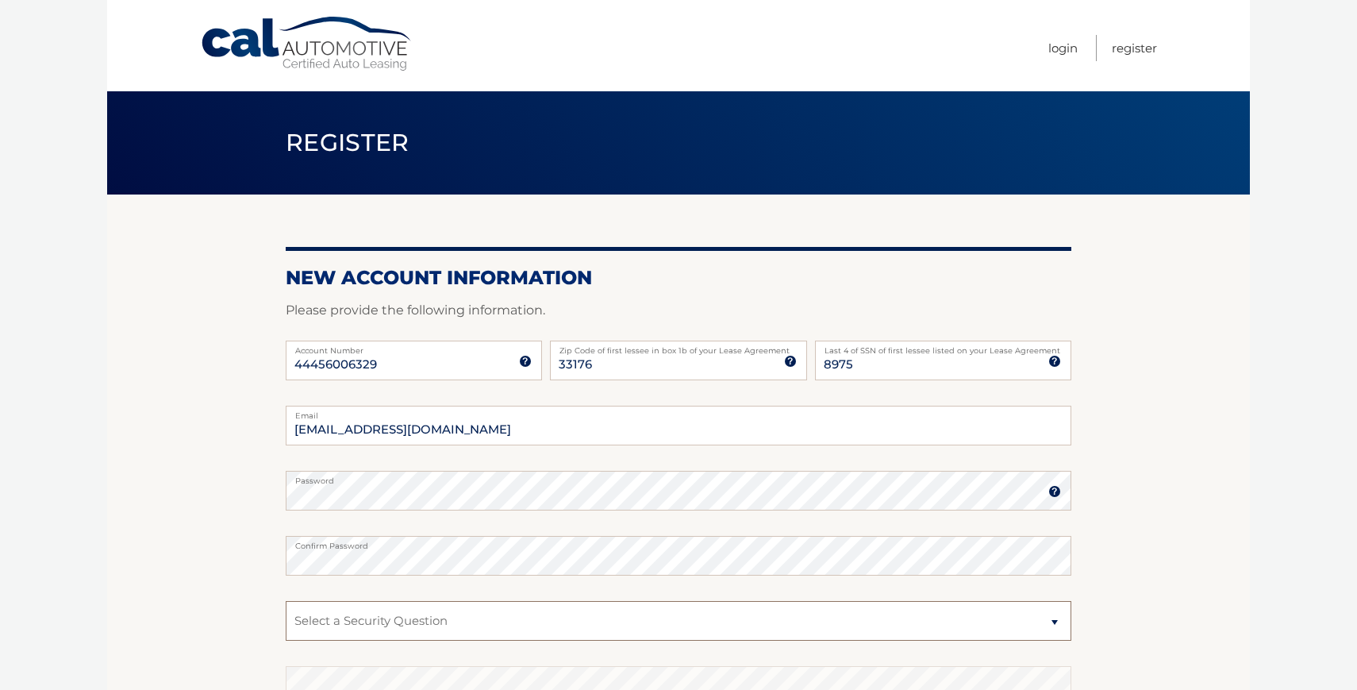
click at [339, 621] on select "Select a Security Question What was the name of your elementary school? What is…" at bounding box center [679, 621] width 786 height 40
select select "2"
click at [286, 601] on select "Select a Security Question What was the name of your elementary school? What is…" at bounding box center [679, 621] width 786 height 40
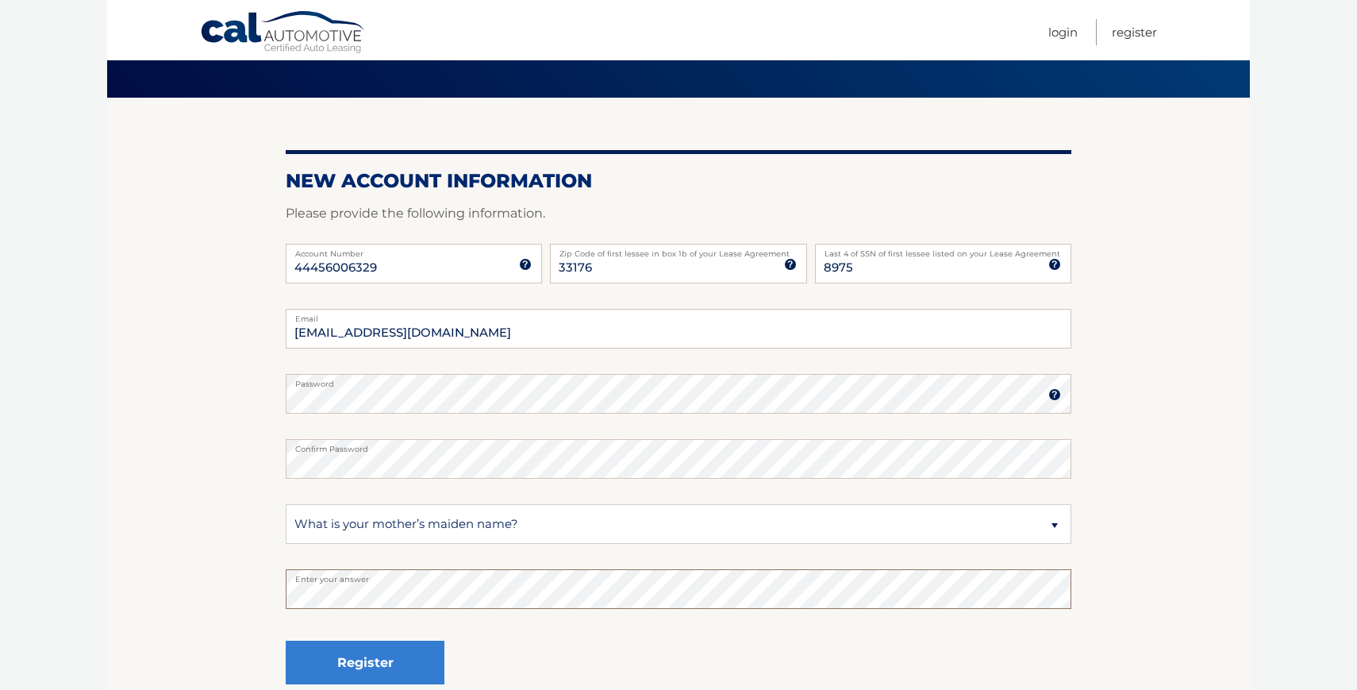
scroll to position [109, 0]
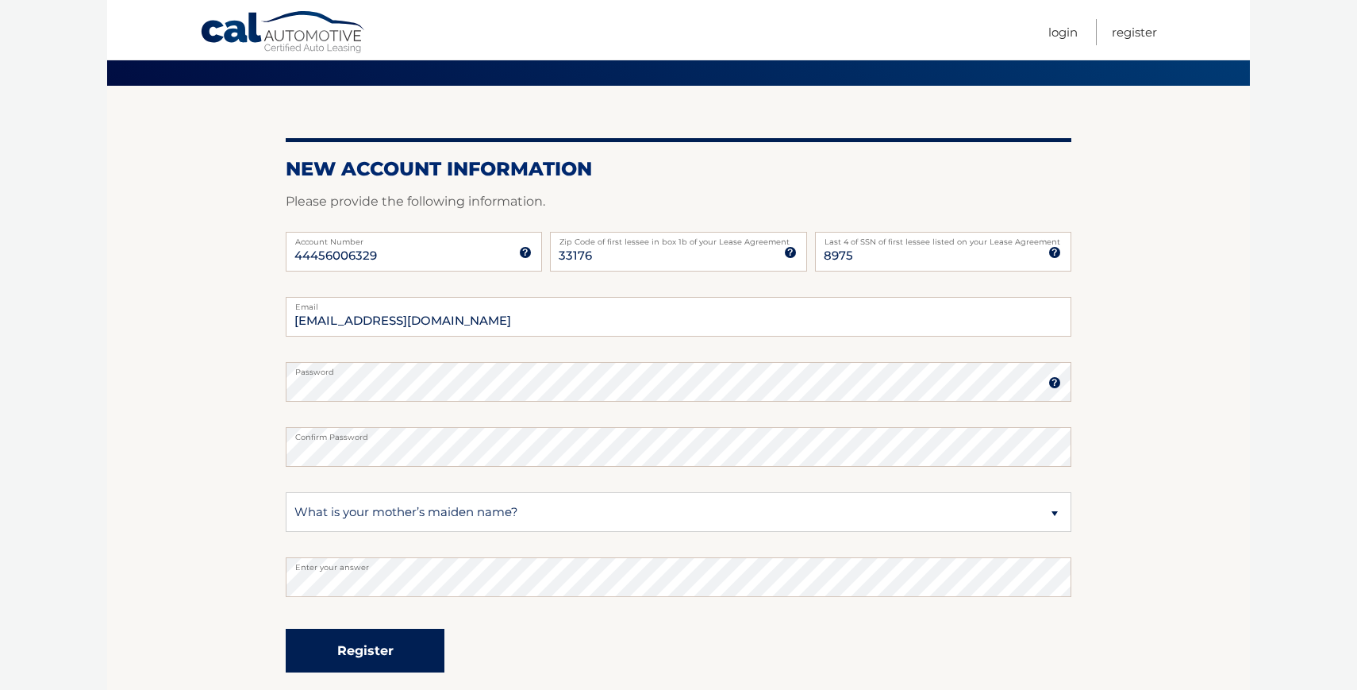
click at [343, 647] on button "Register" at bounding box center [365, 650] width 159 height 44
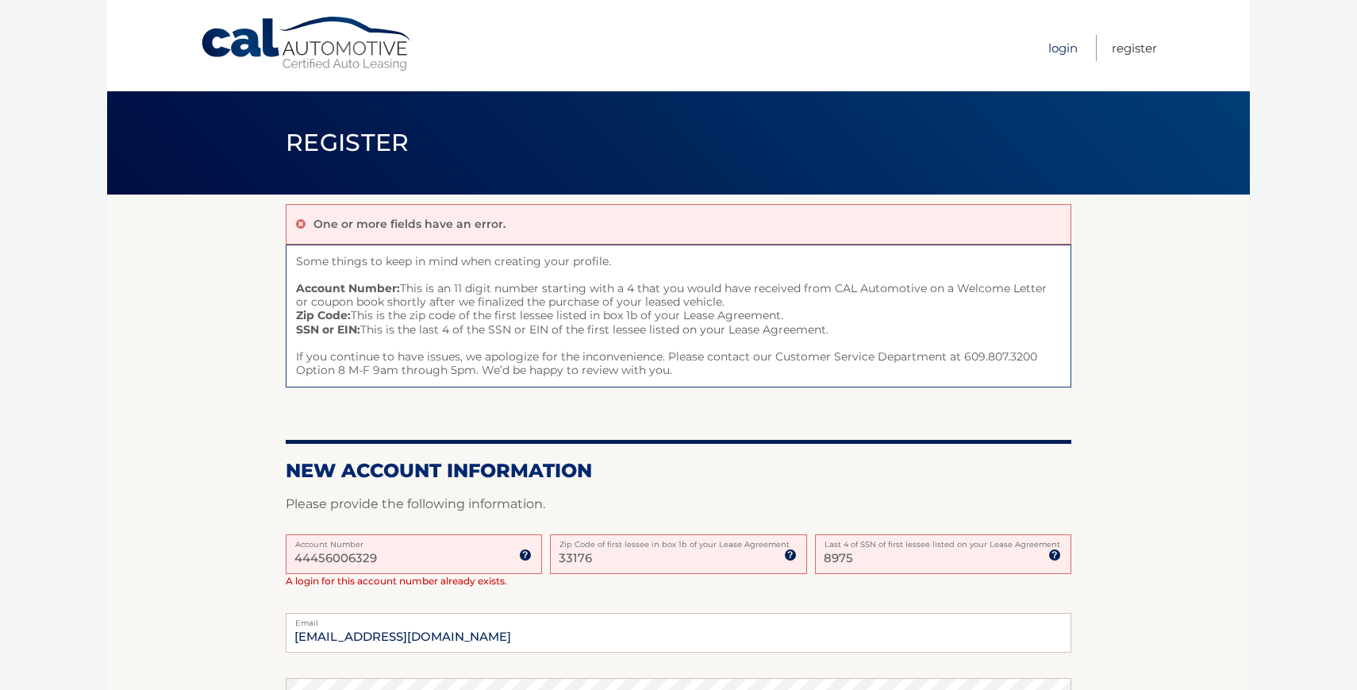
click at [1060, 41] on link "Login" at bounding box center [1062, 48] width 29 height 26
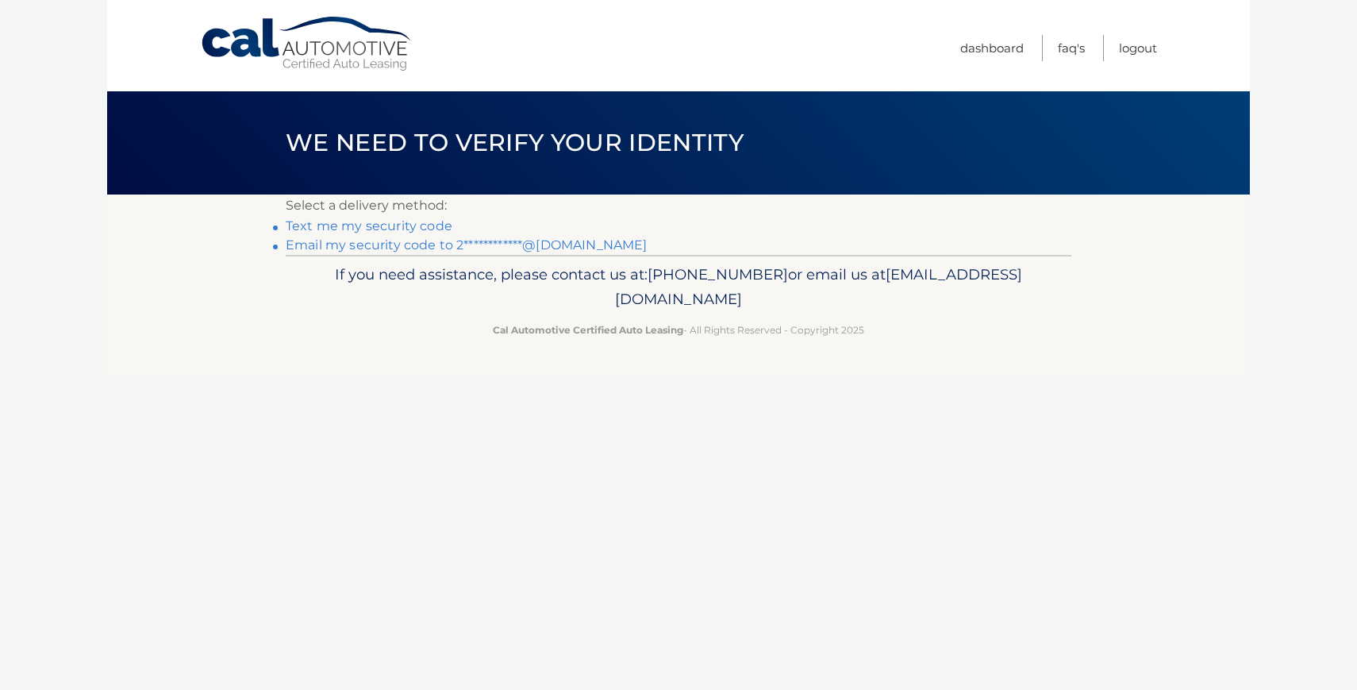
click at [412, 246] on link "**********" at bounding box center [466, 244] width 361 height 15
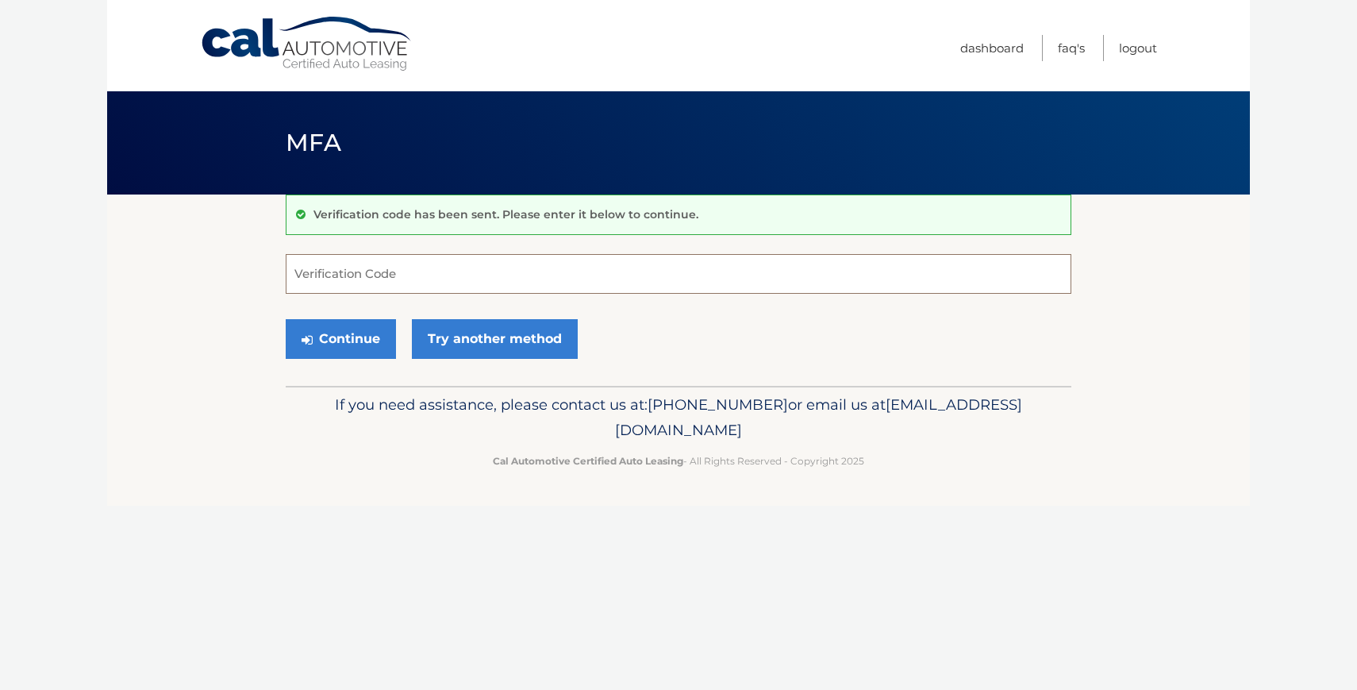
click at [404, 259] on input "Verification Code" at bounding box center [679, 274] width 786 height 40
type input "342683"
click at [352, 335] on button "Continue" at bounding box center [341, 339] width 110 height 40
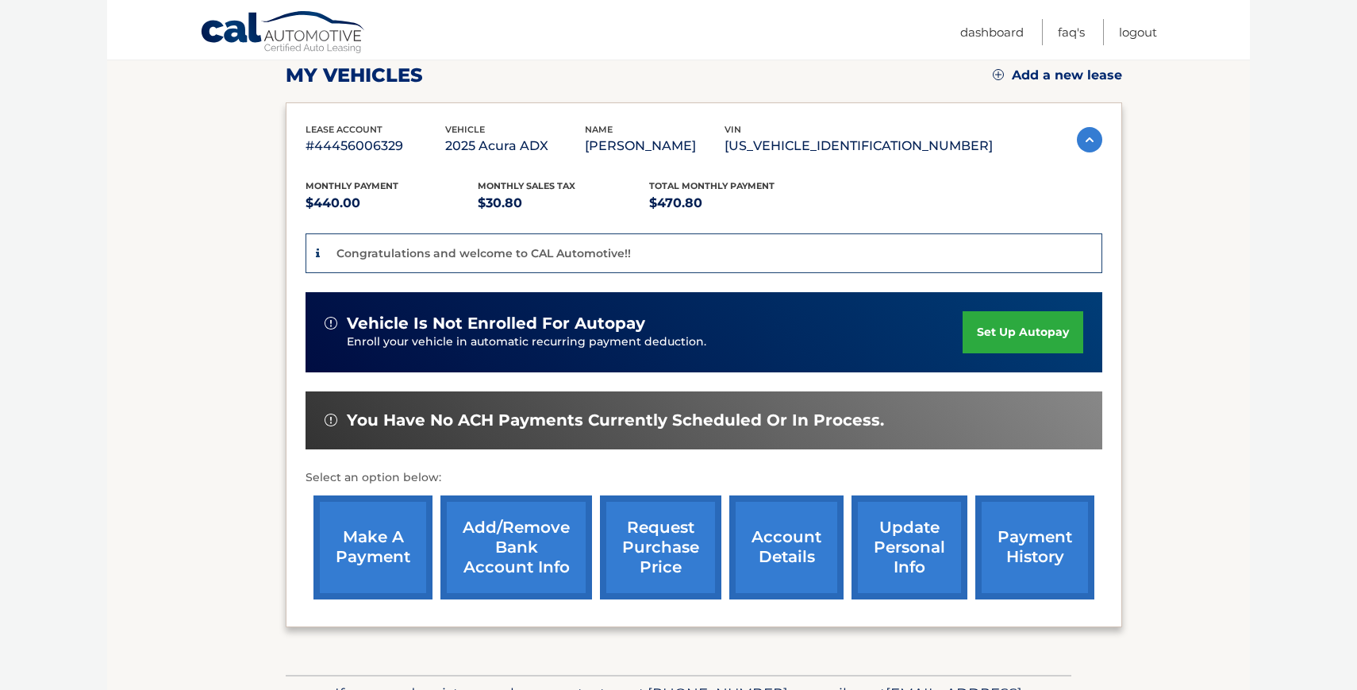
scroll to position [254, 0]
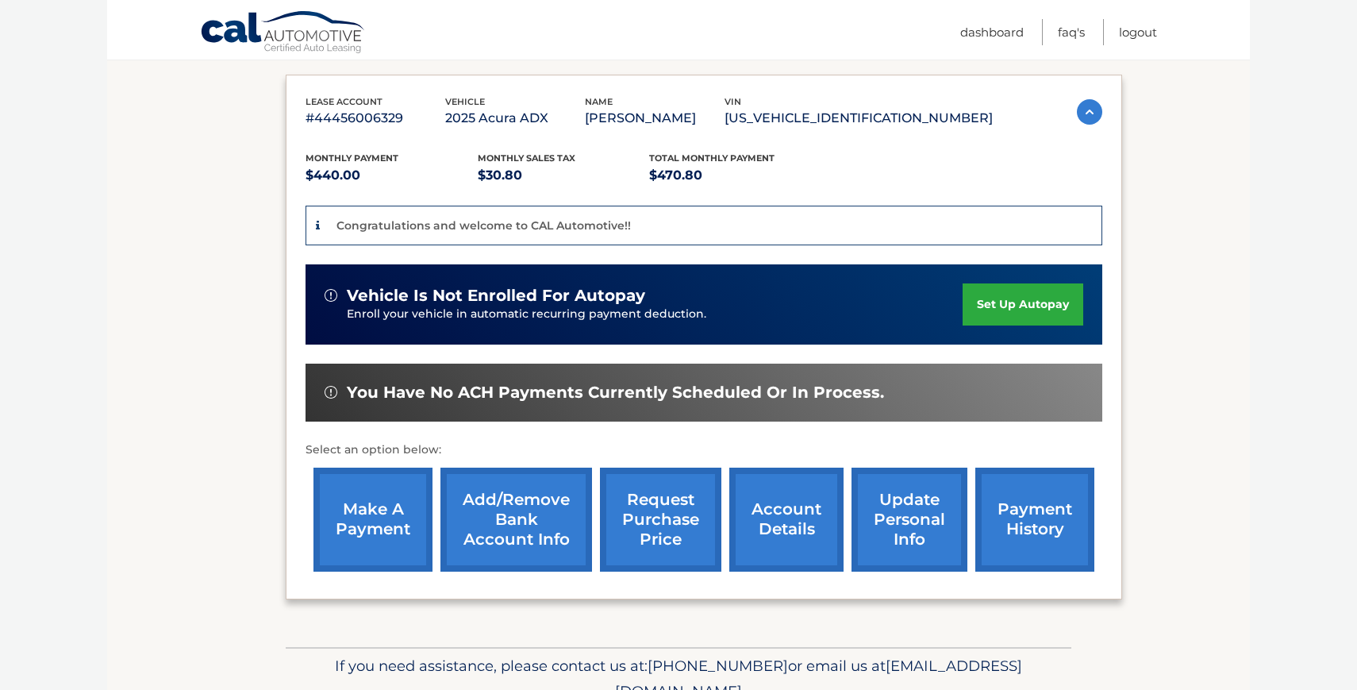
click at [1016, 303] on link "set up autopay" at bounding box center [1023, 304] width 121 height 42
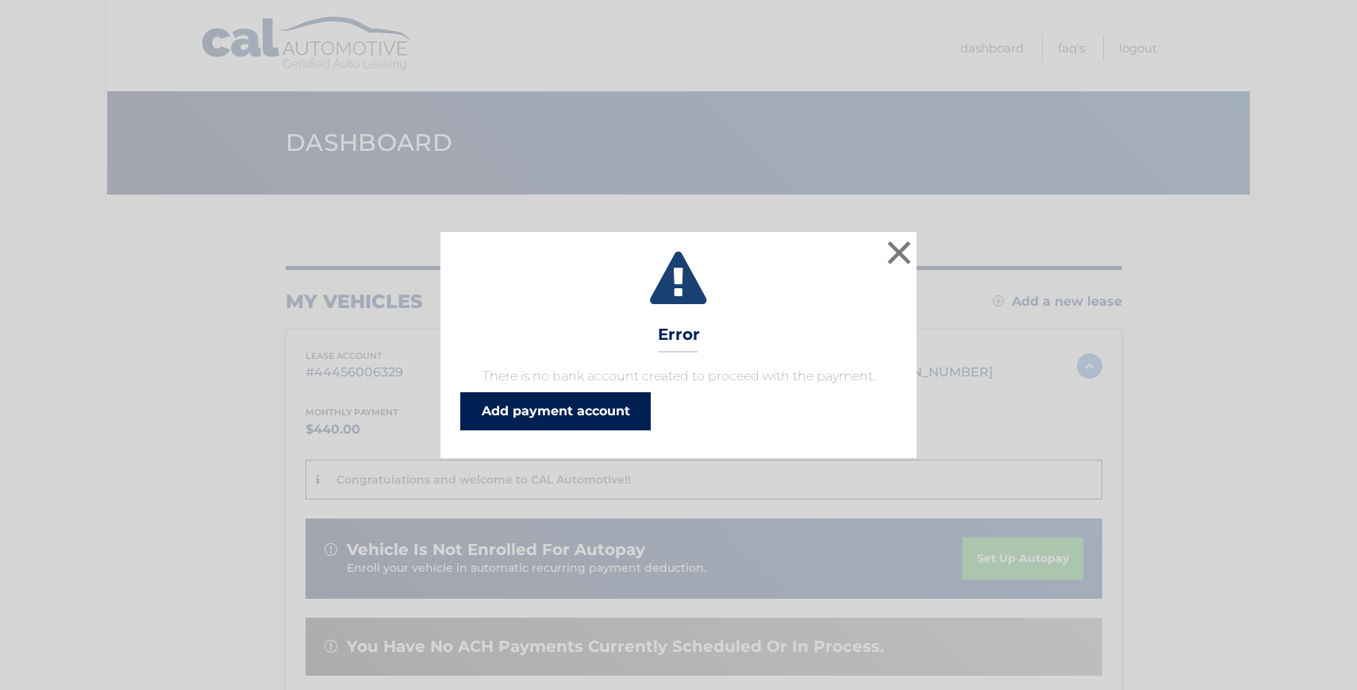
click at [624, 411] on link "Add payment account" at bounding box center [555, 411] width 190 height 38
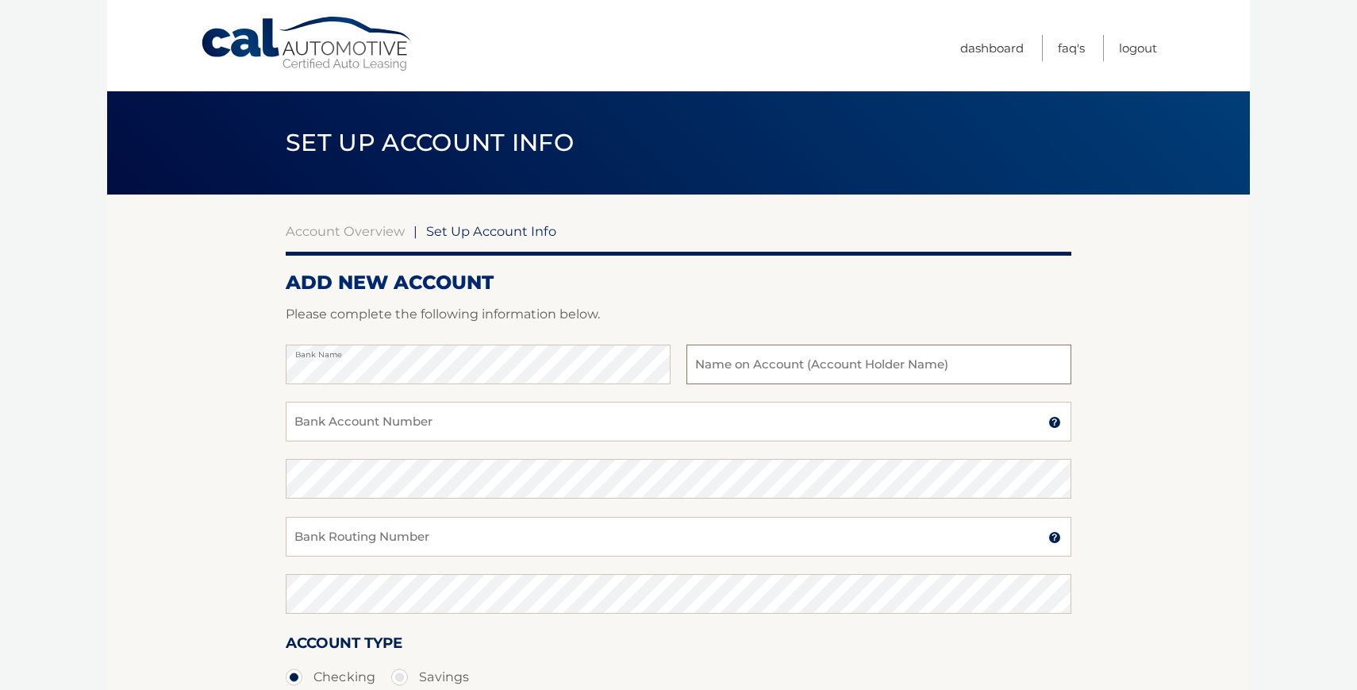
click at [770, 364] on input "text" at bounding box center [878, 364] width 385 height 40
type input "[PERSON_NAME]"
click at [472, 429] on input "Bank Account Number" at bounding box center [679, 422] width 786 height 40
type input "8311991306"
click at [411, 539] on input "Bank Routing Number" at bounding box center [679, 537] width 786 height 40
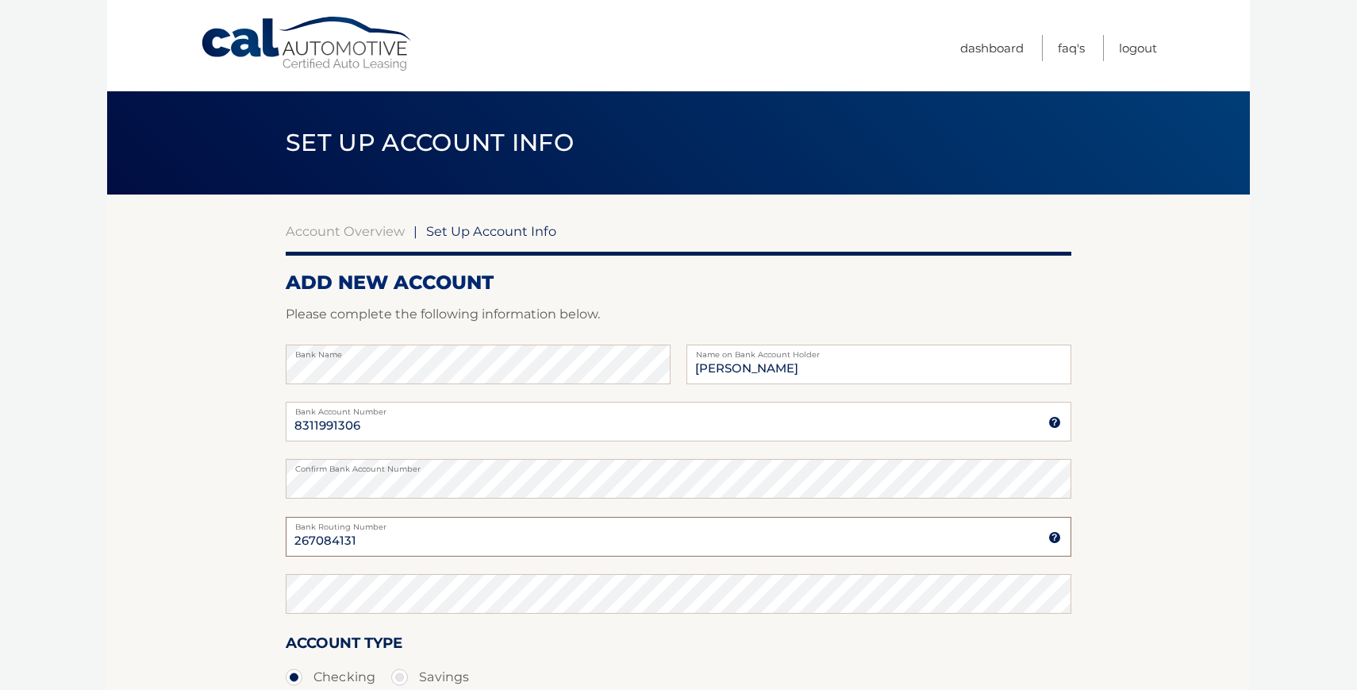
type input "267084131"
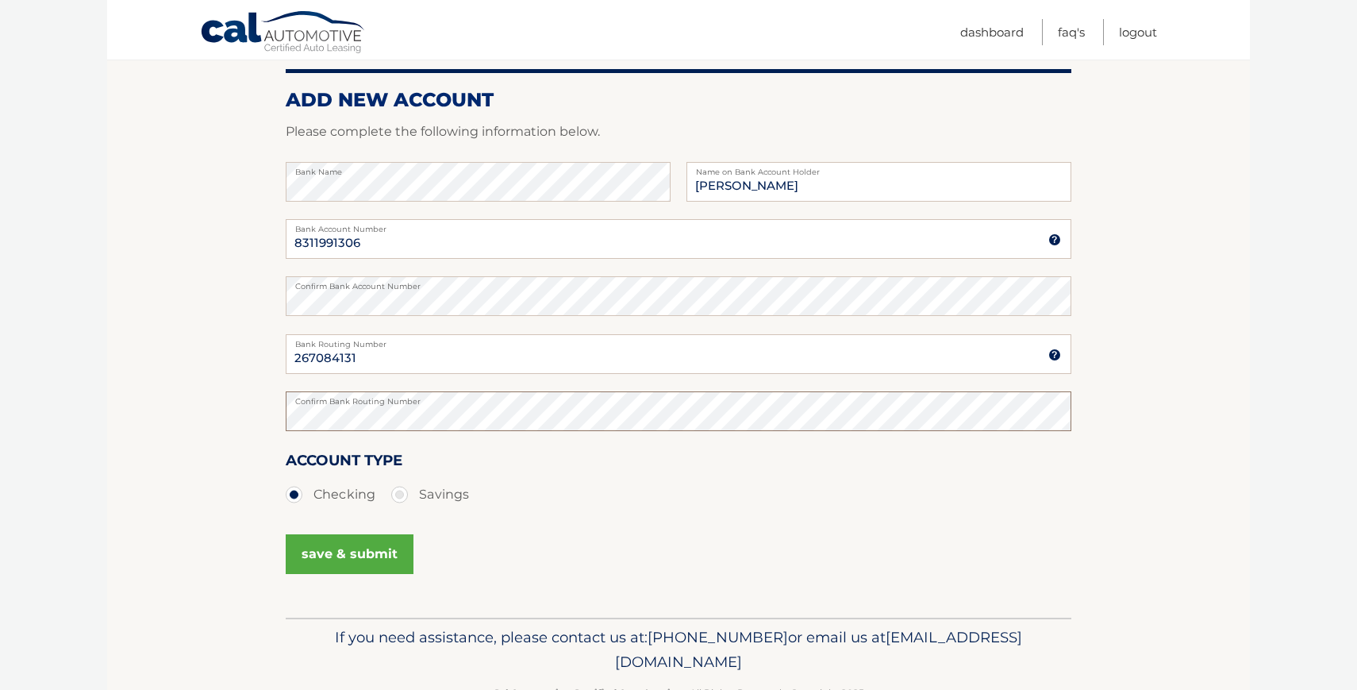
scroll to position [184, 0]
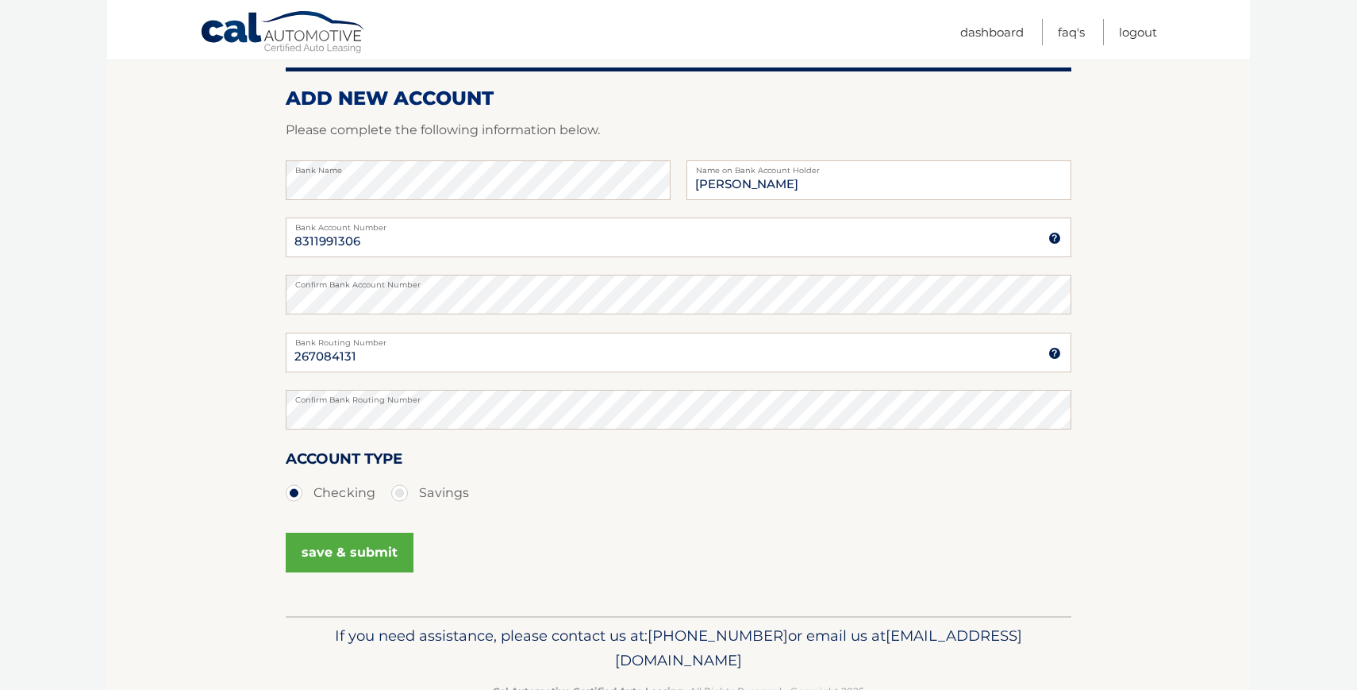
click at [349, 559] on button "save & submit" at bounding box center [350, 552] width 128 height 40
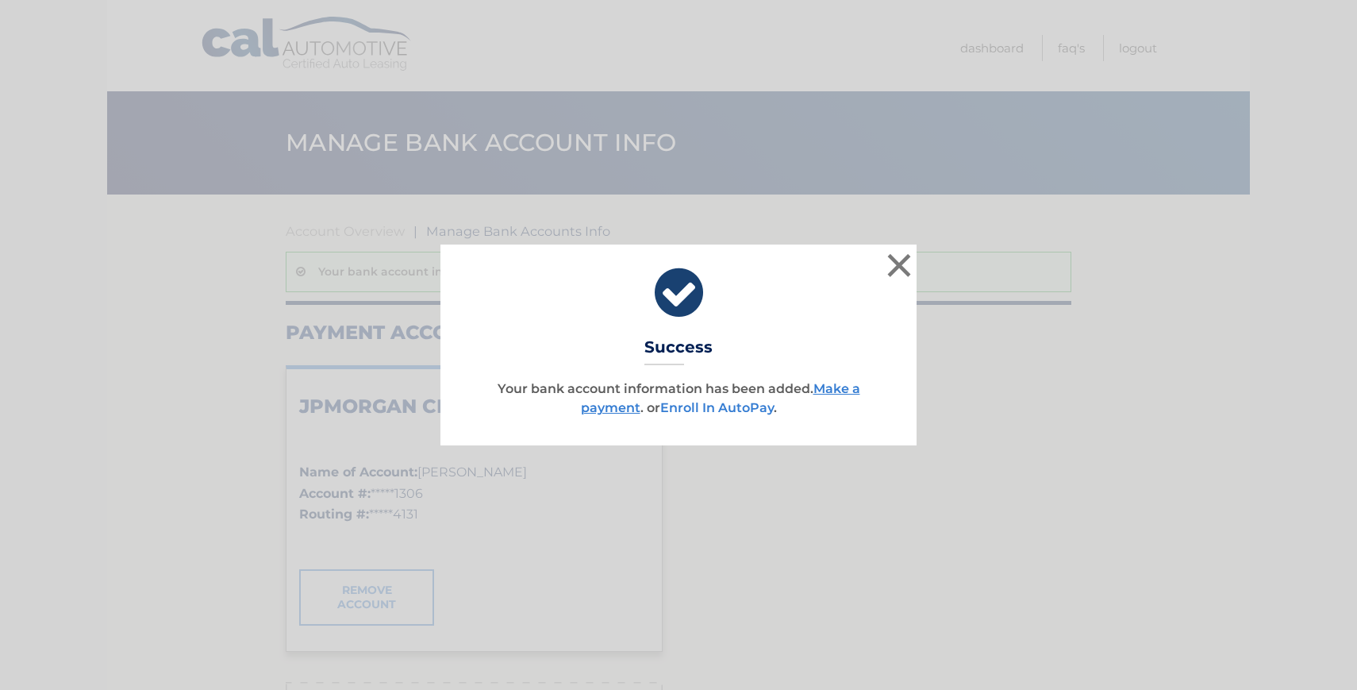
click at [700, 409] on link "Enroll In AutoPay" at bounding box center [716, 407] width 113 height 15
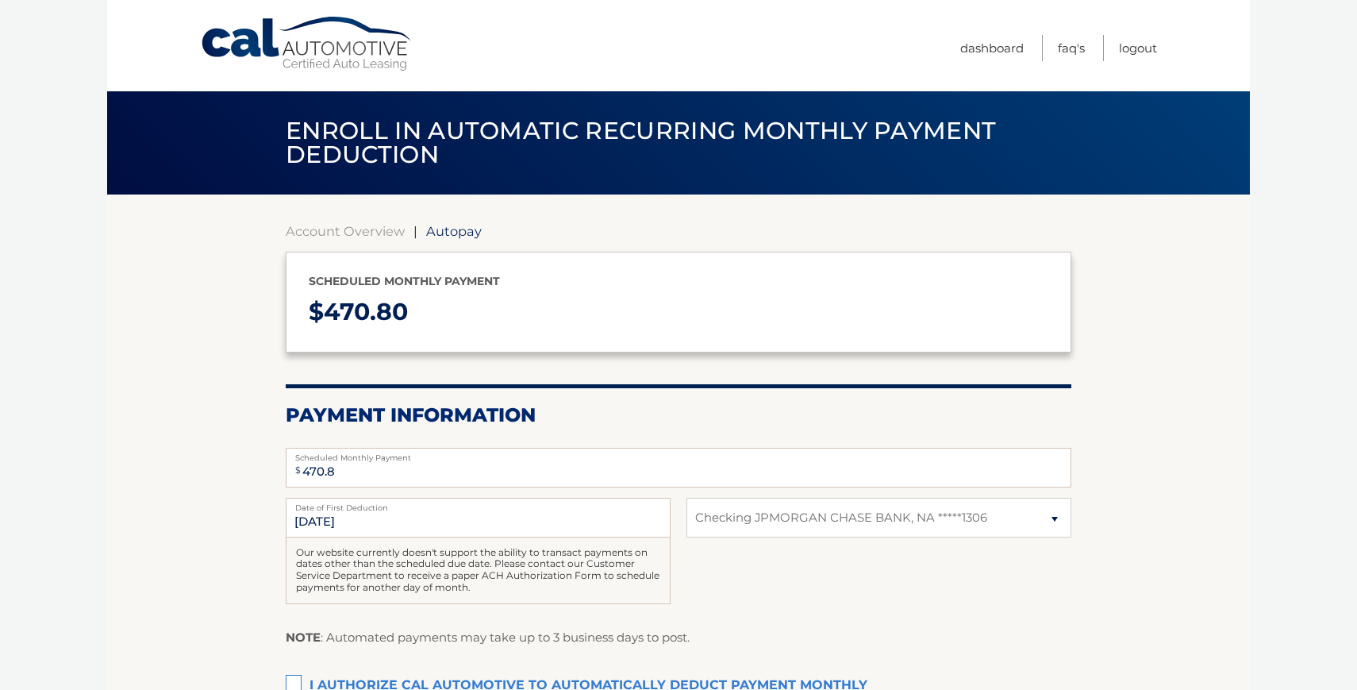
select select "NzNmZDQzYTItYWM0ZC00NTFhLWJjYjYtYjcxNTBiYWQwYmZj"
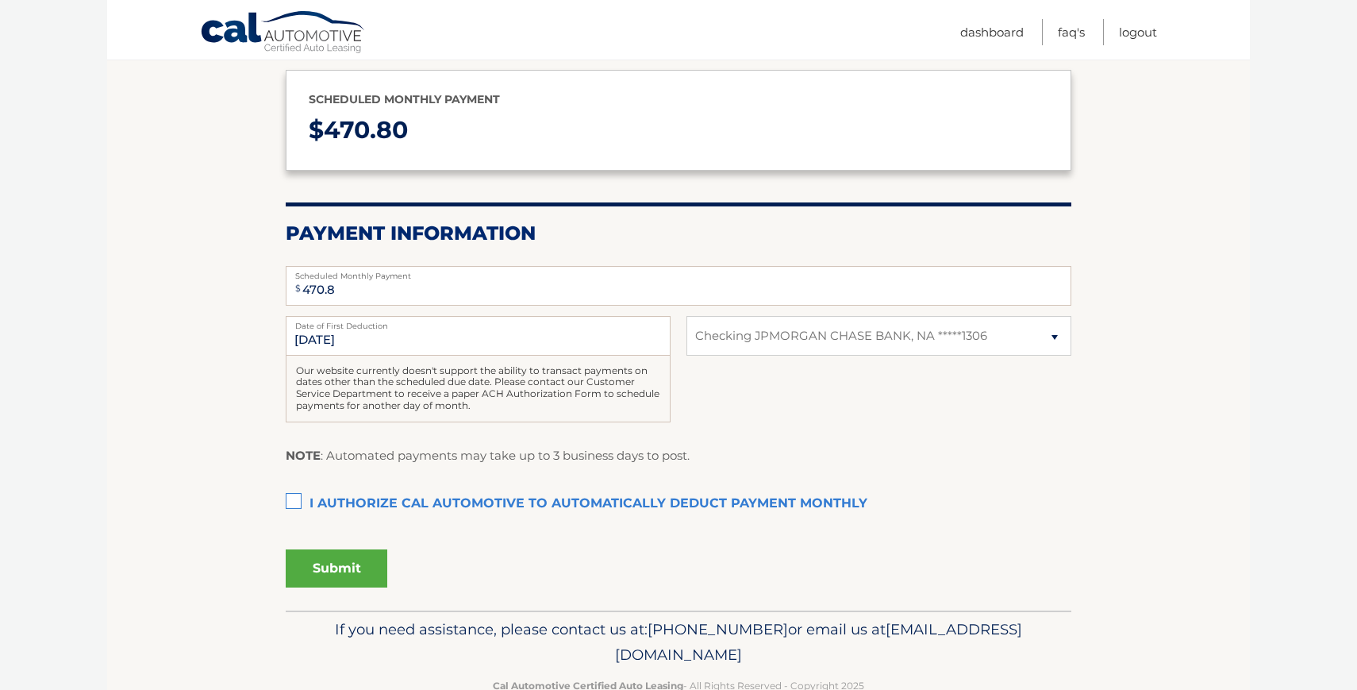
scroll to position [185, 0]
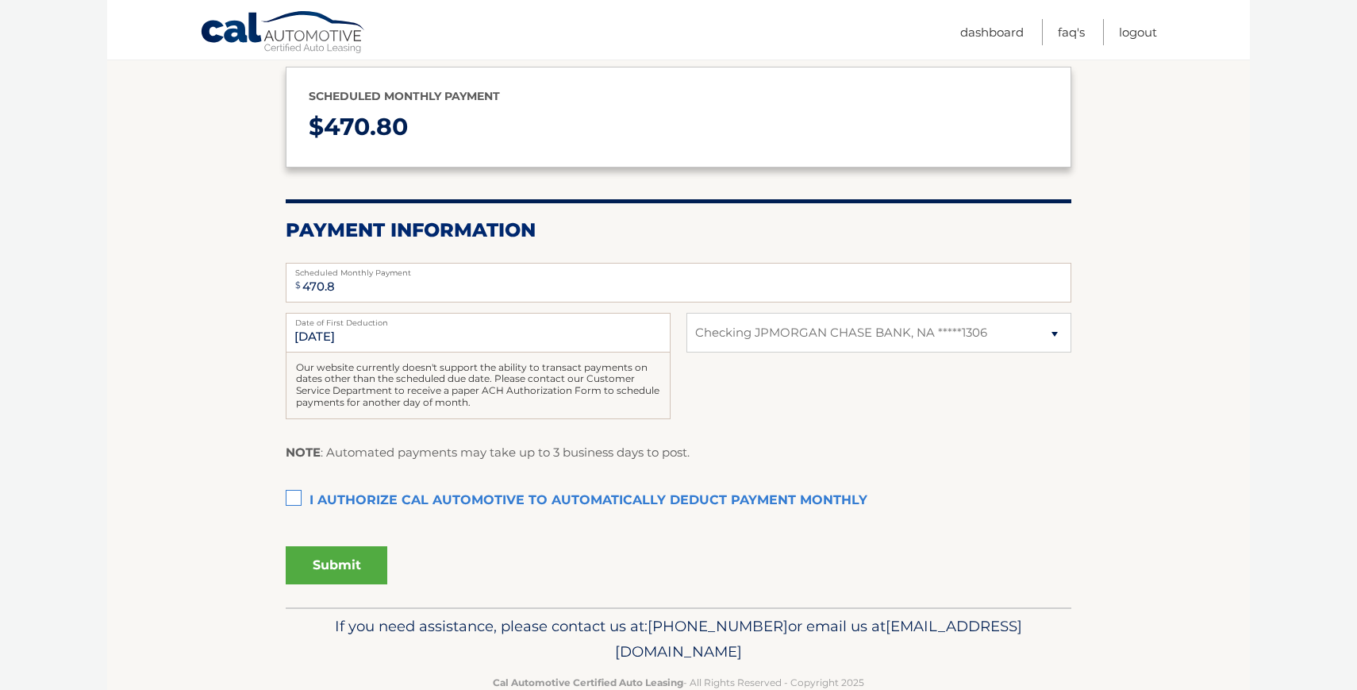
click at [298, 495] on label "I authorize cal automotive to automatically deduct payment monthly This checkbo…" at bounding box center [679, 501] width 786 height 32
click at [0, 0] on input "I authorize cal automotive to automatically deduct payment monthly This checkbo…" at bounding box center [0, 0] width 0 height 0
click at [344, 565] on button "Submit" at bounding box center [337, 565] width 102 height 38
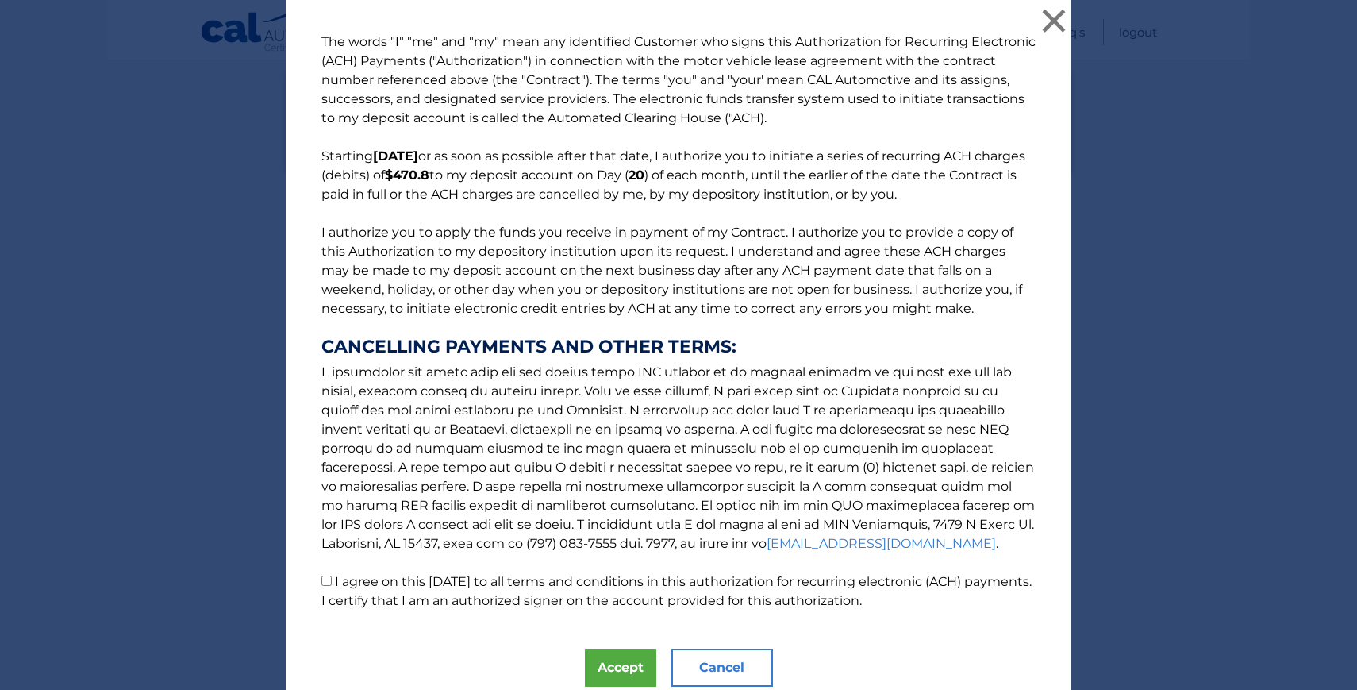
click at [326, 578] on input "I agree on this 09/18/2025 to all terms and conditions in this authorization fo…" at bounding box center [326, 580] width 10 height 10
checkbox input "true"
click at [607, 665] on button "Accept" at bounding box center [620, 667] width 71 height 38
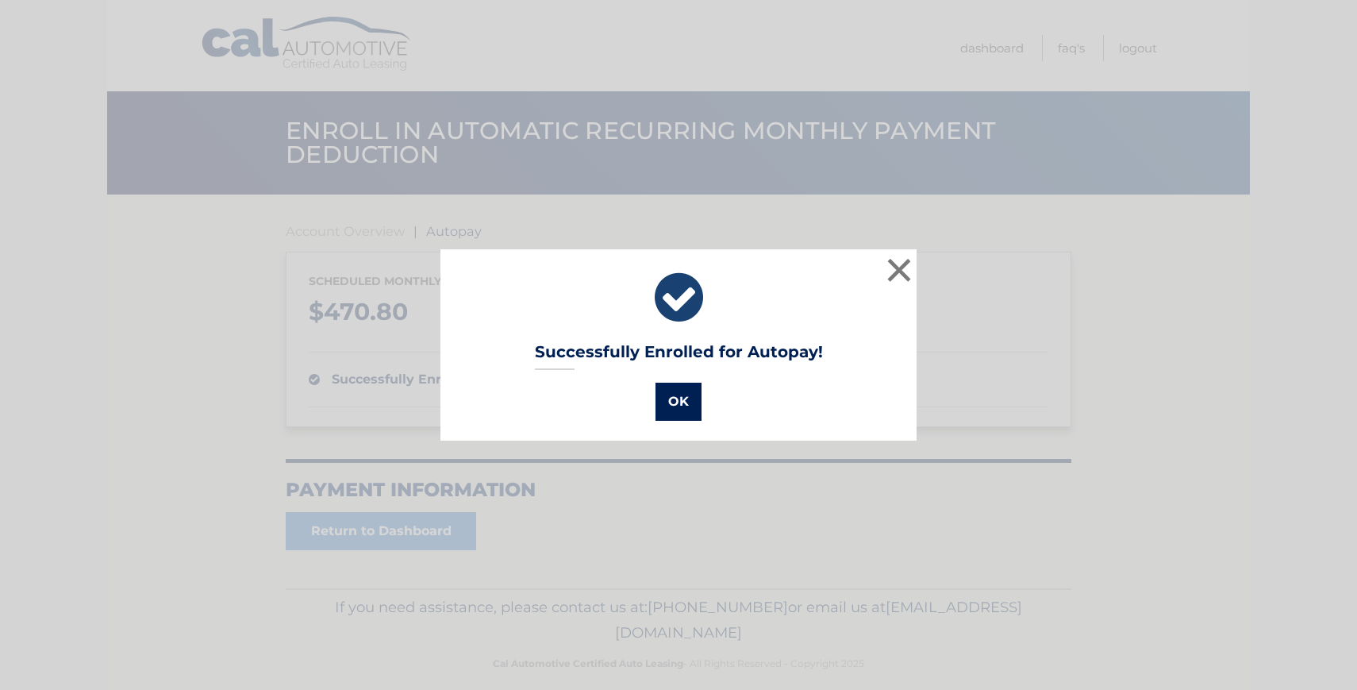
click at [684, 403] on button "OK" at bounding box center [678, 401] width 46 height 38
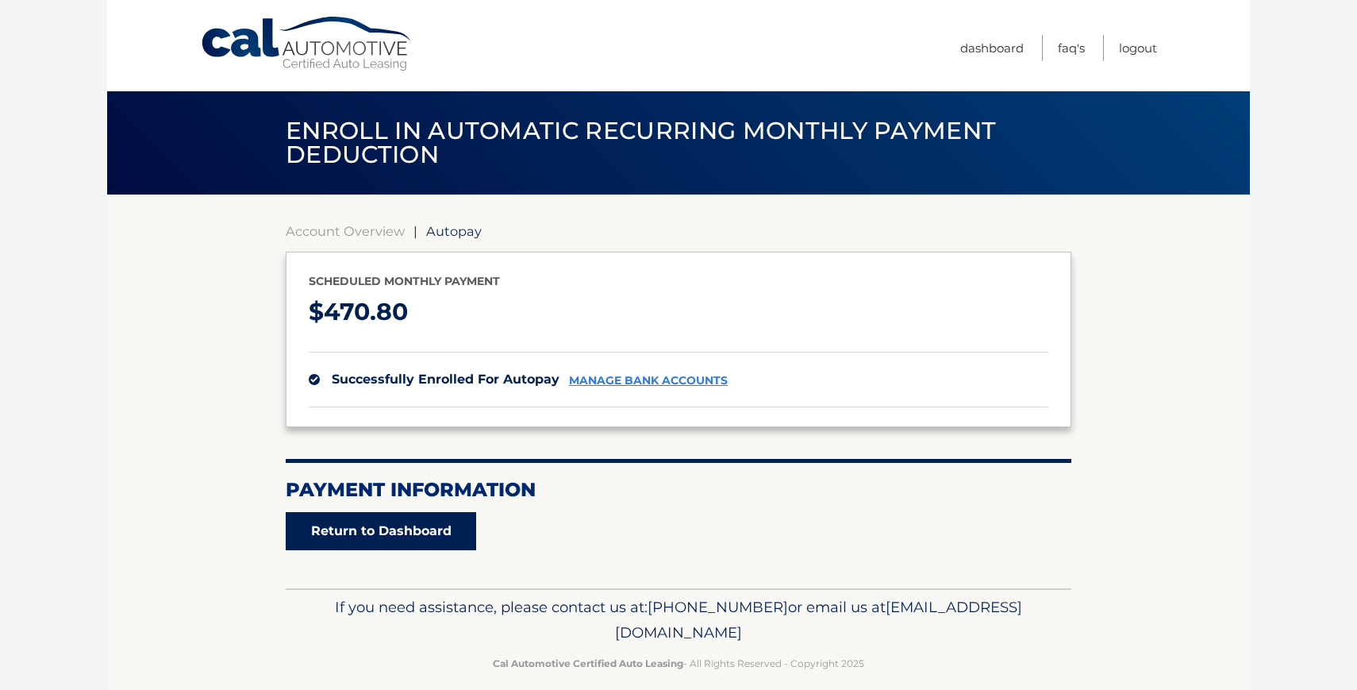
click at [413, 532] on link "Return to Dashboard" at bounding box center [381, 531] width 190 height 38
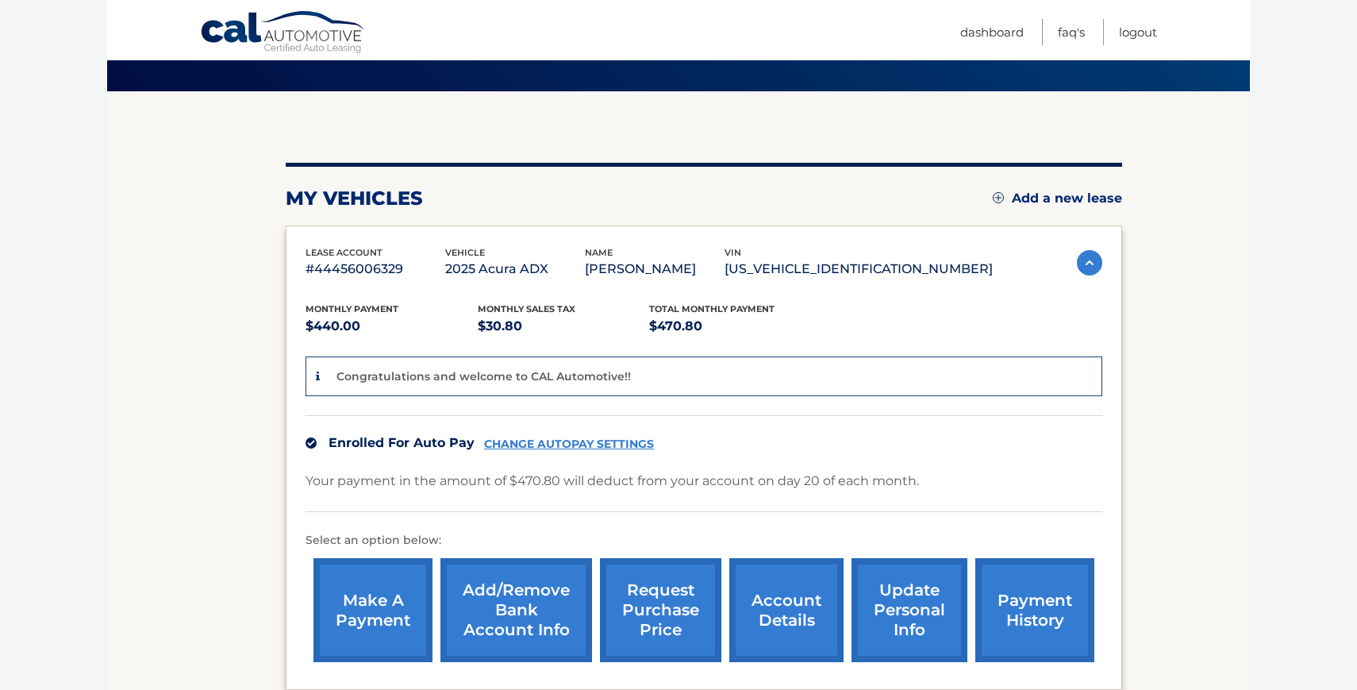
scroll to position [191, 0]
